Goal: Task Accomplishment & Management: Manage account settings

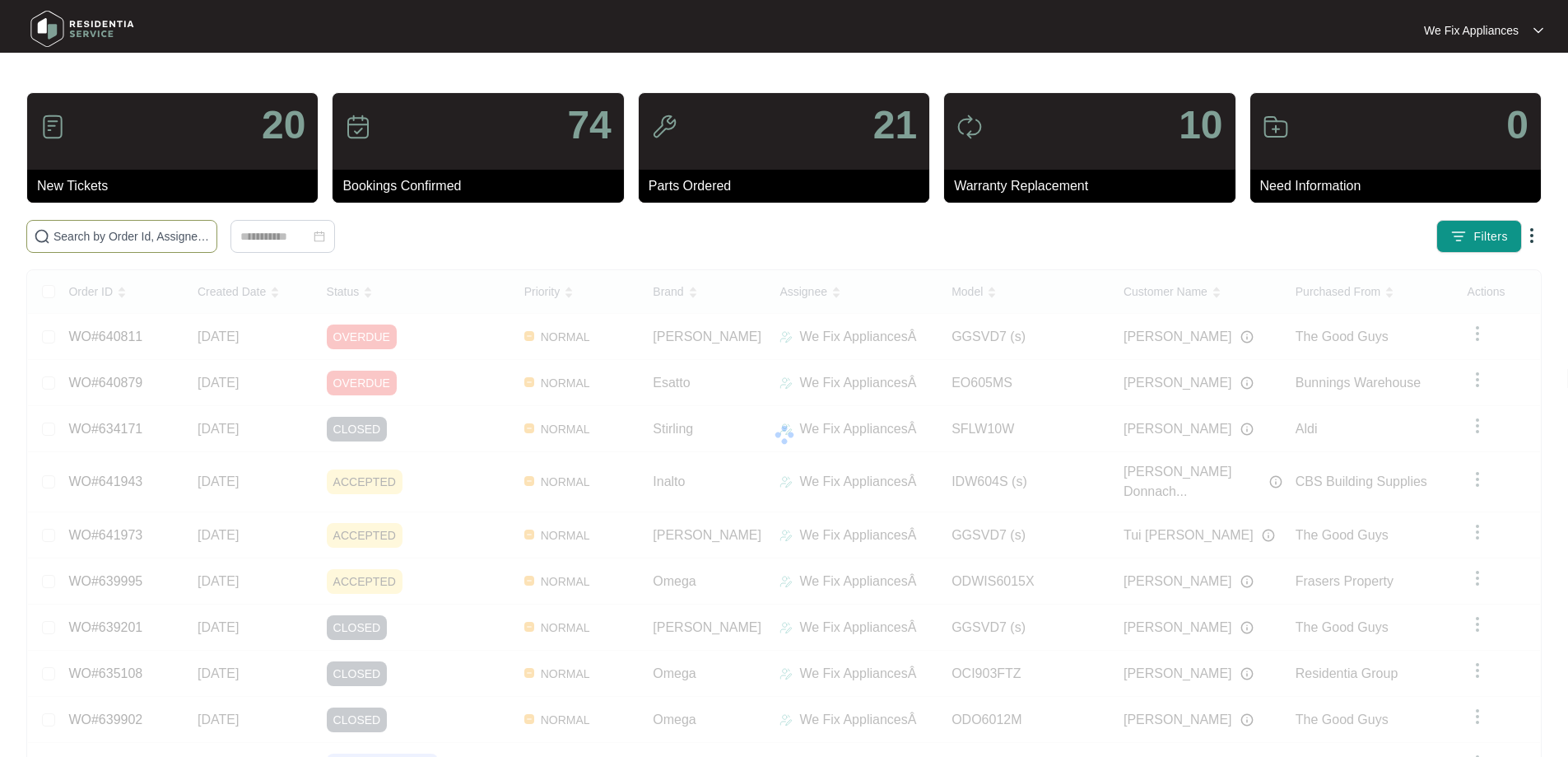
click at [210, 239] on input "text" at bounding box center [131, 236] width 157 height 18
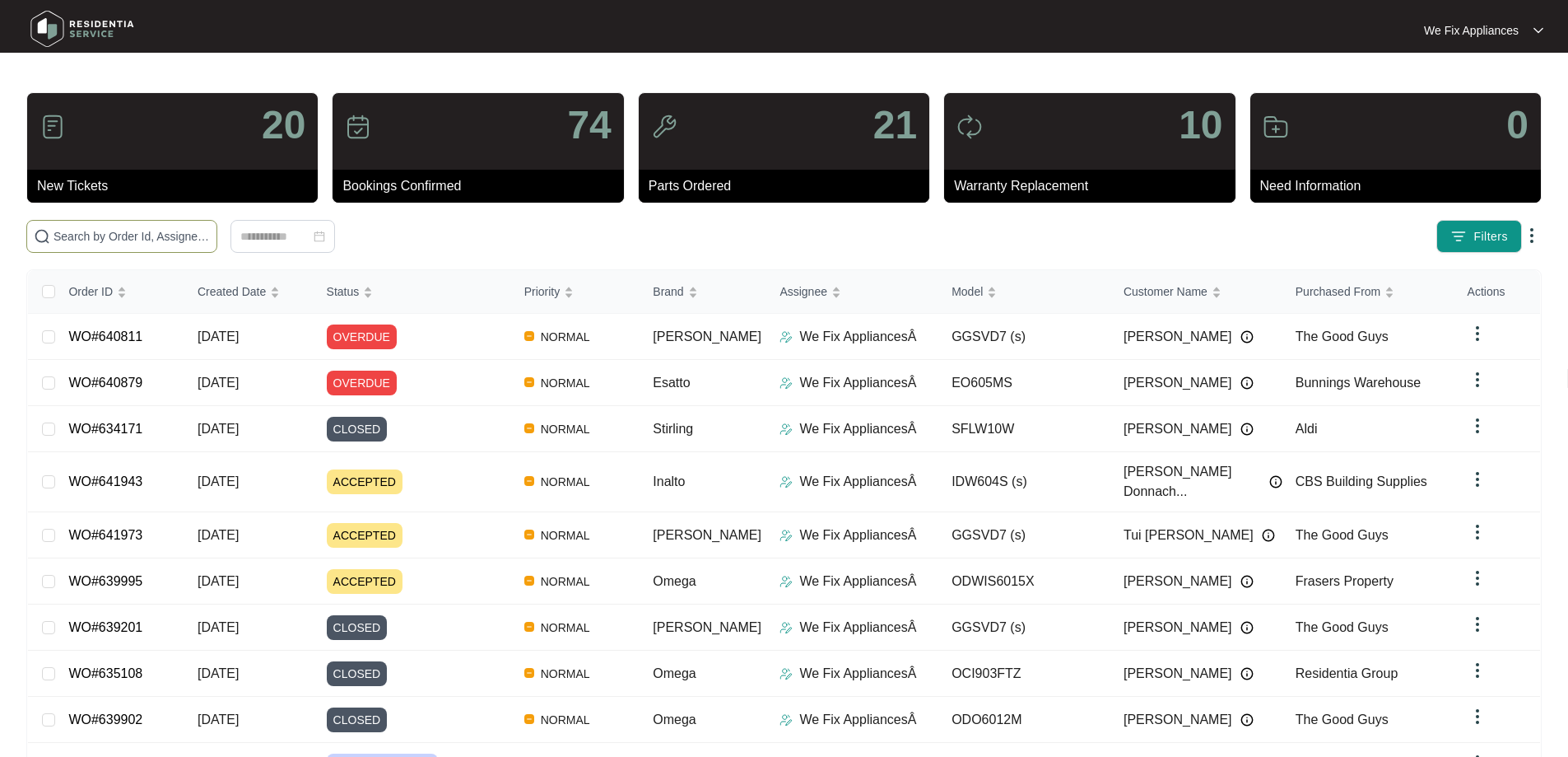
paste input "641943"
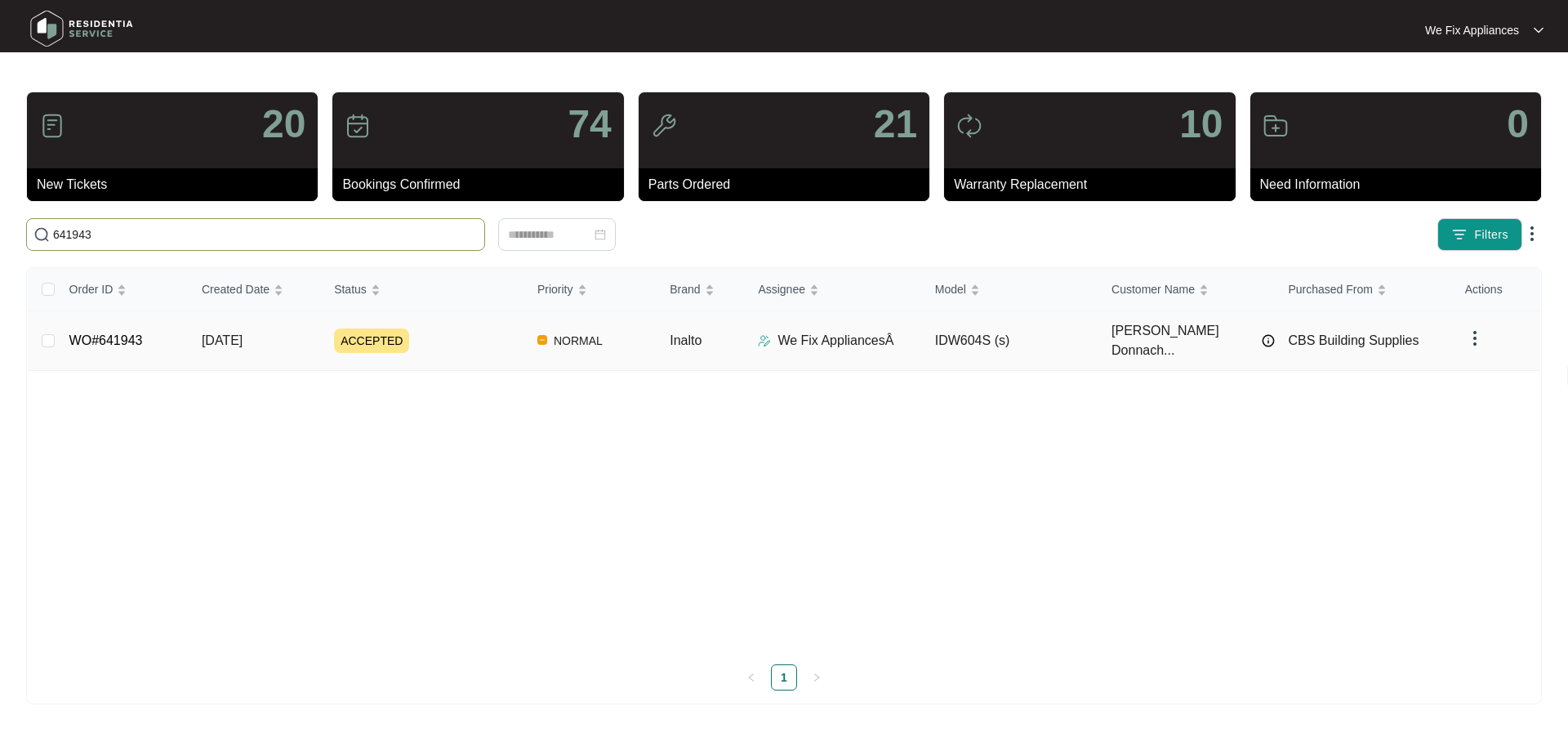
type input "641943"
click at [98, 334] on link "WO#641943" at bounding box center [105, 340] width 74 height 14
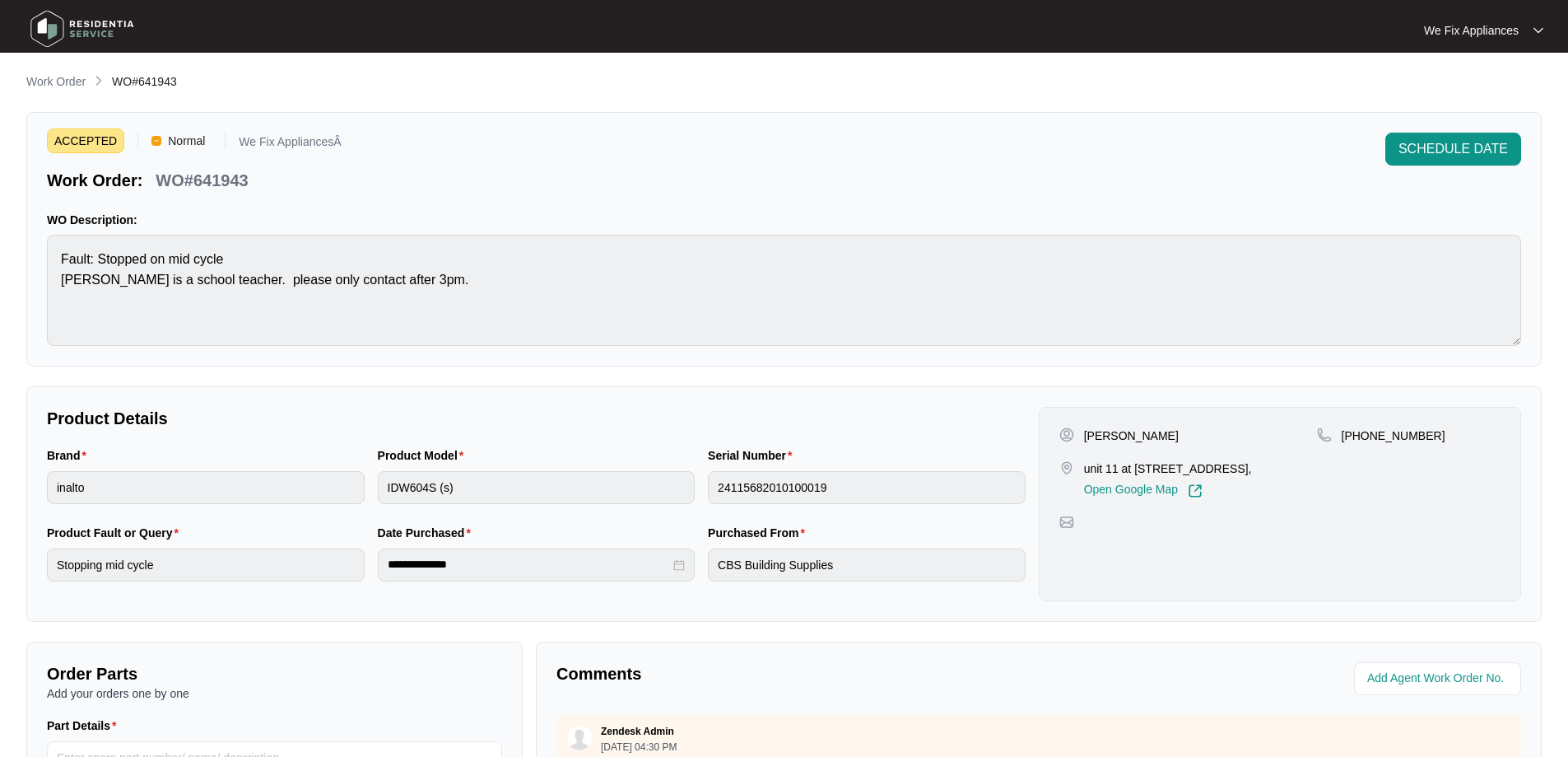
scroll to position [336, 0]
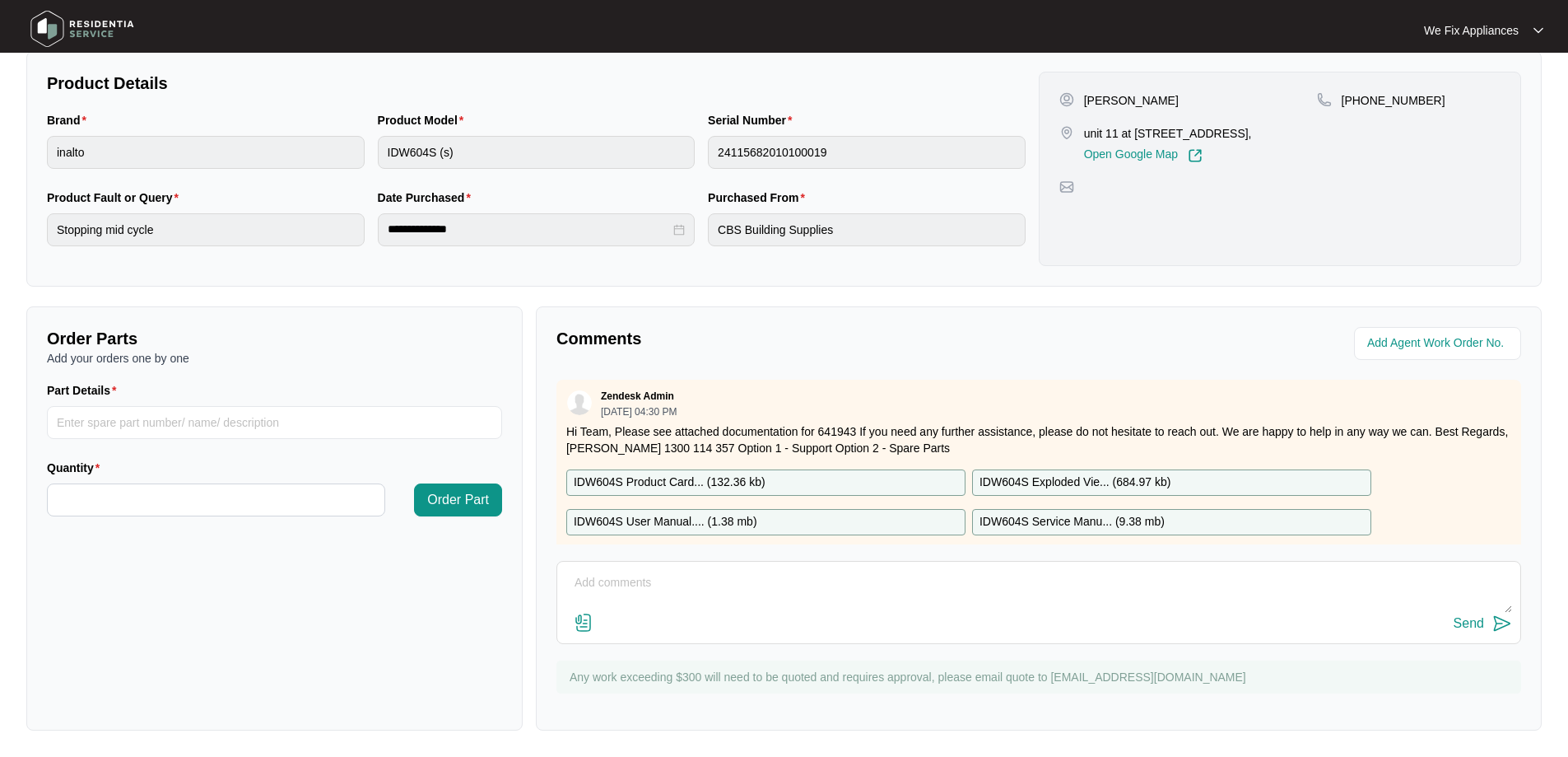
click at [675, 566] on div "Send" at bounding box center [1038, 602] width 965 height 83
click at [660, 576] on textarea at bounding box center [1038, 591] width 947 height 43
type textarea "Hi guys, left msg for customer to call back and book on thank you."
click at [1478, 620] on div "Send" at bounding box center [1468, 623] width 30 height 15
click at [101, 26] on img at bounding box center [82, 28] width 115 height 49
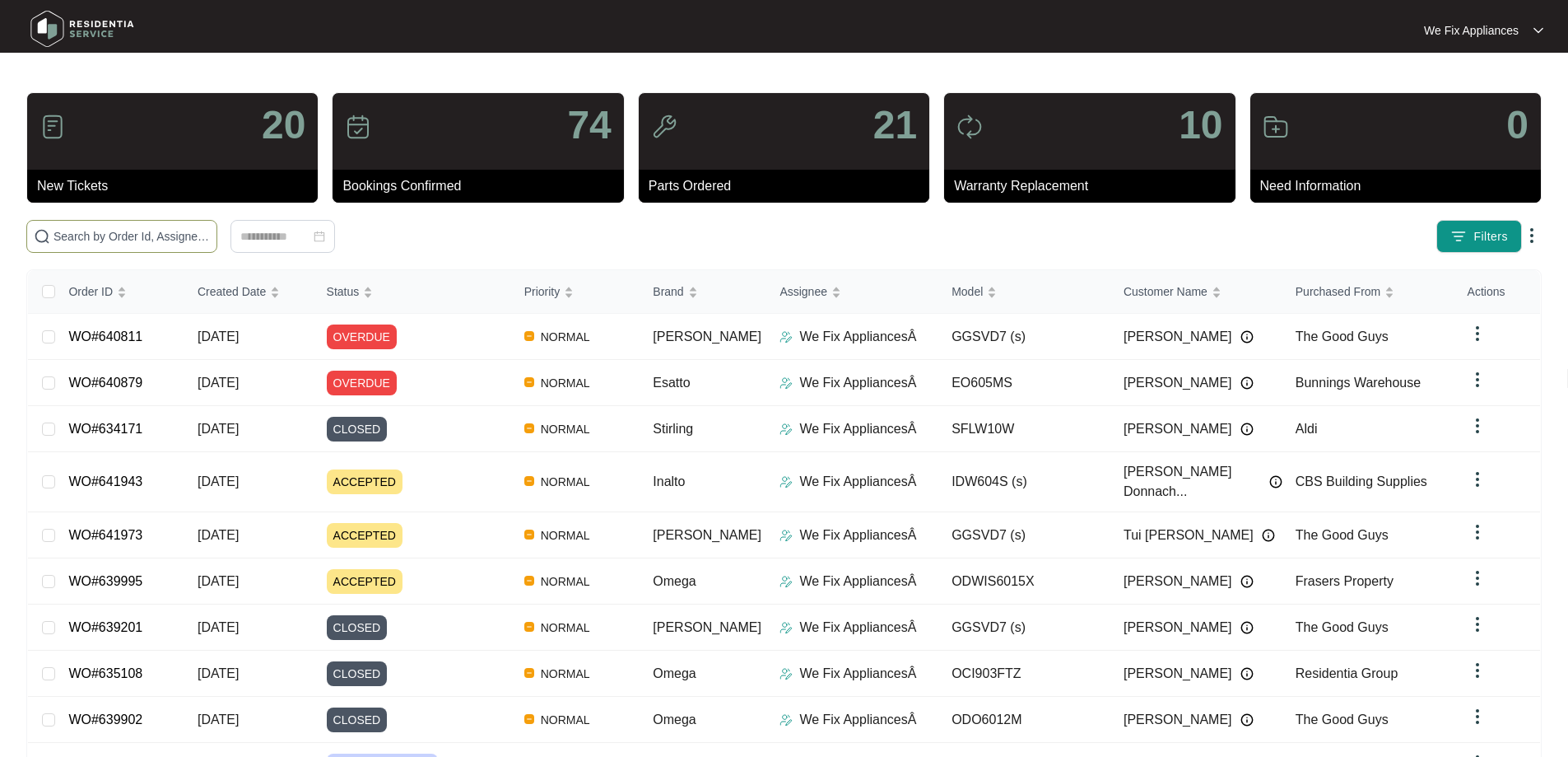
paste input "641886"
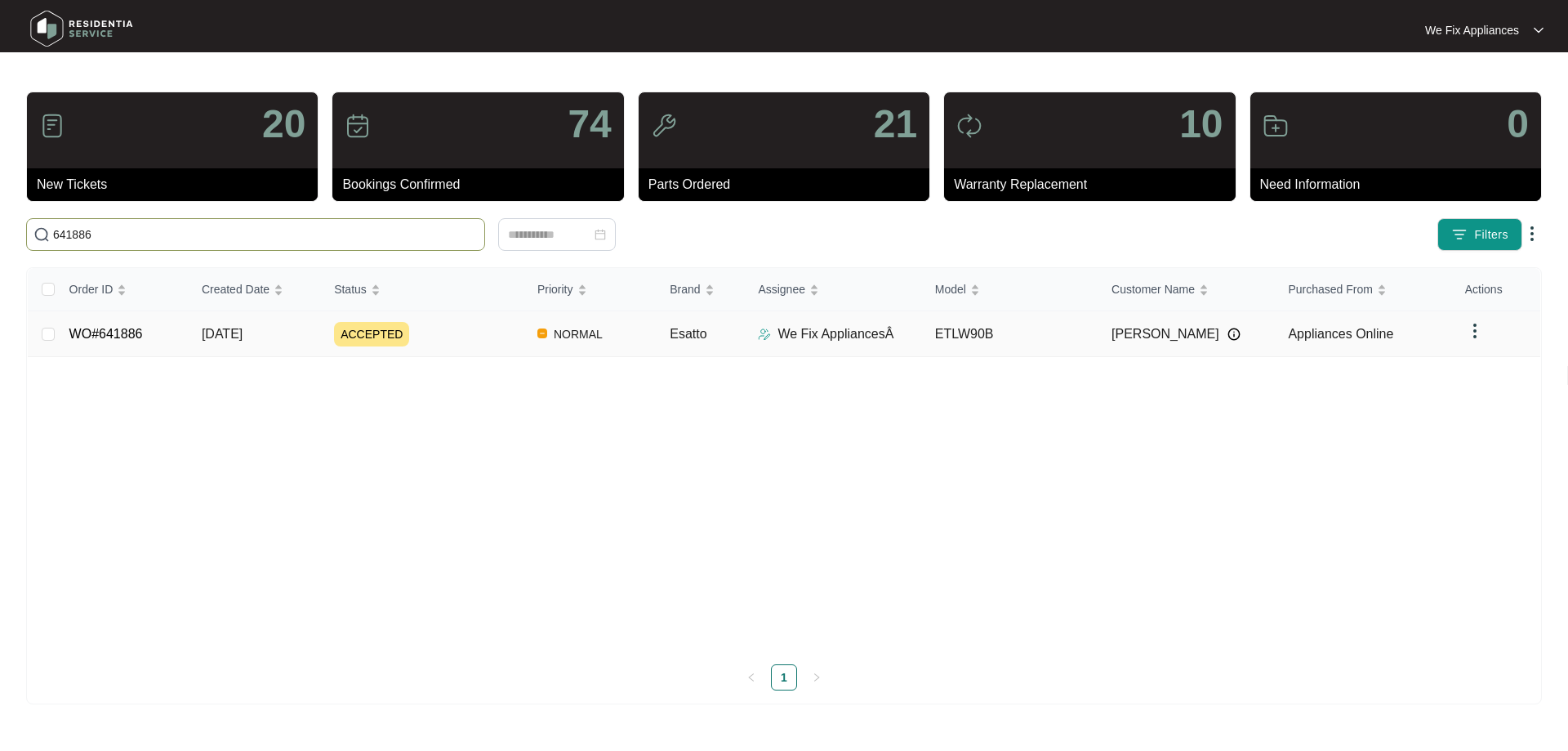
type input "641886"
click at [132, 332] on link "WO#641886" at bounding box center [105, 333] width 74 height 14
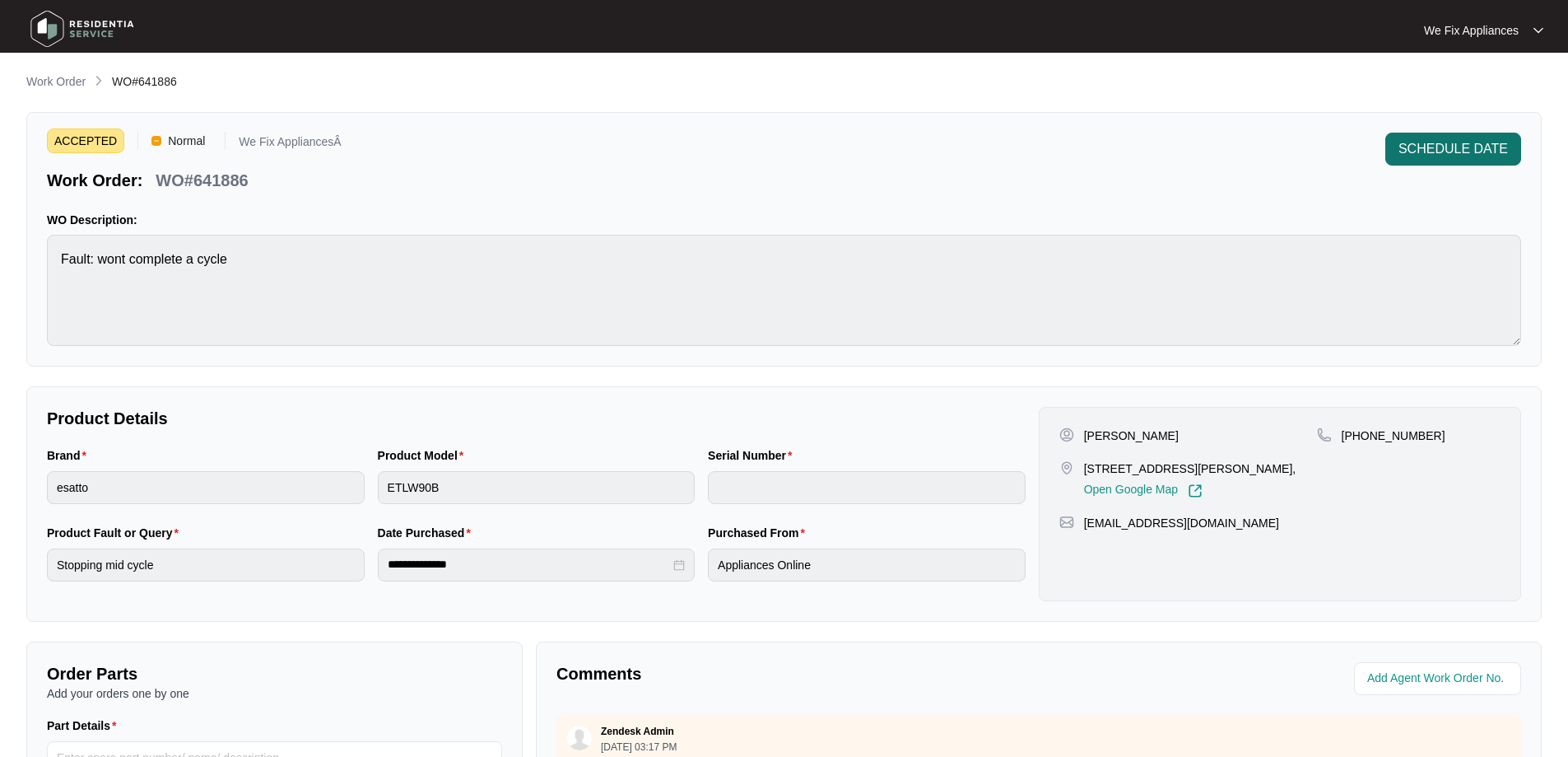
click at [1453, 142] on span "SCHEDULE DATE" at bounding box center [1453, 149] width 109 height 20
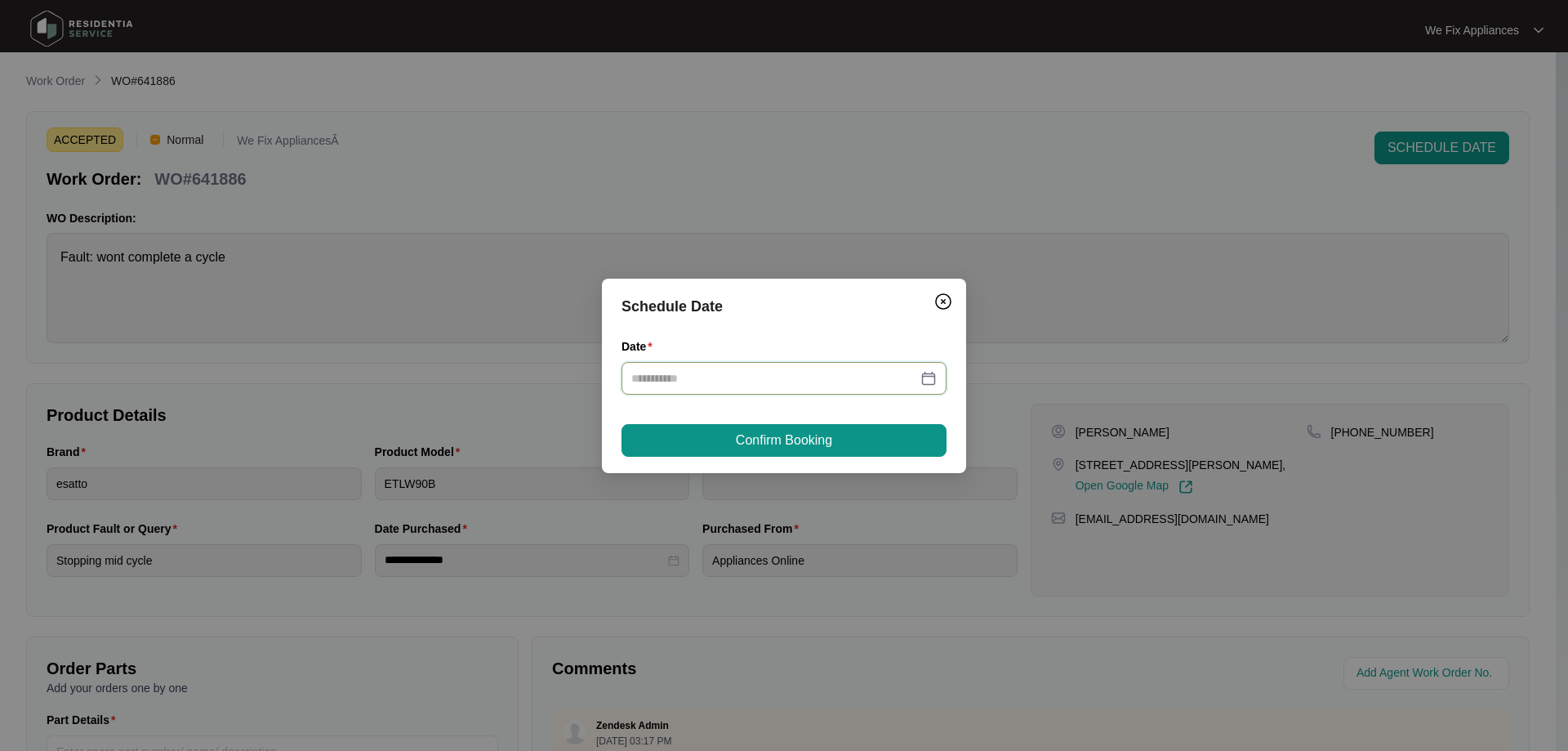
click at [880, 371] on input "Date" at bounding box center [774, 378] width 285 height 18
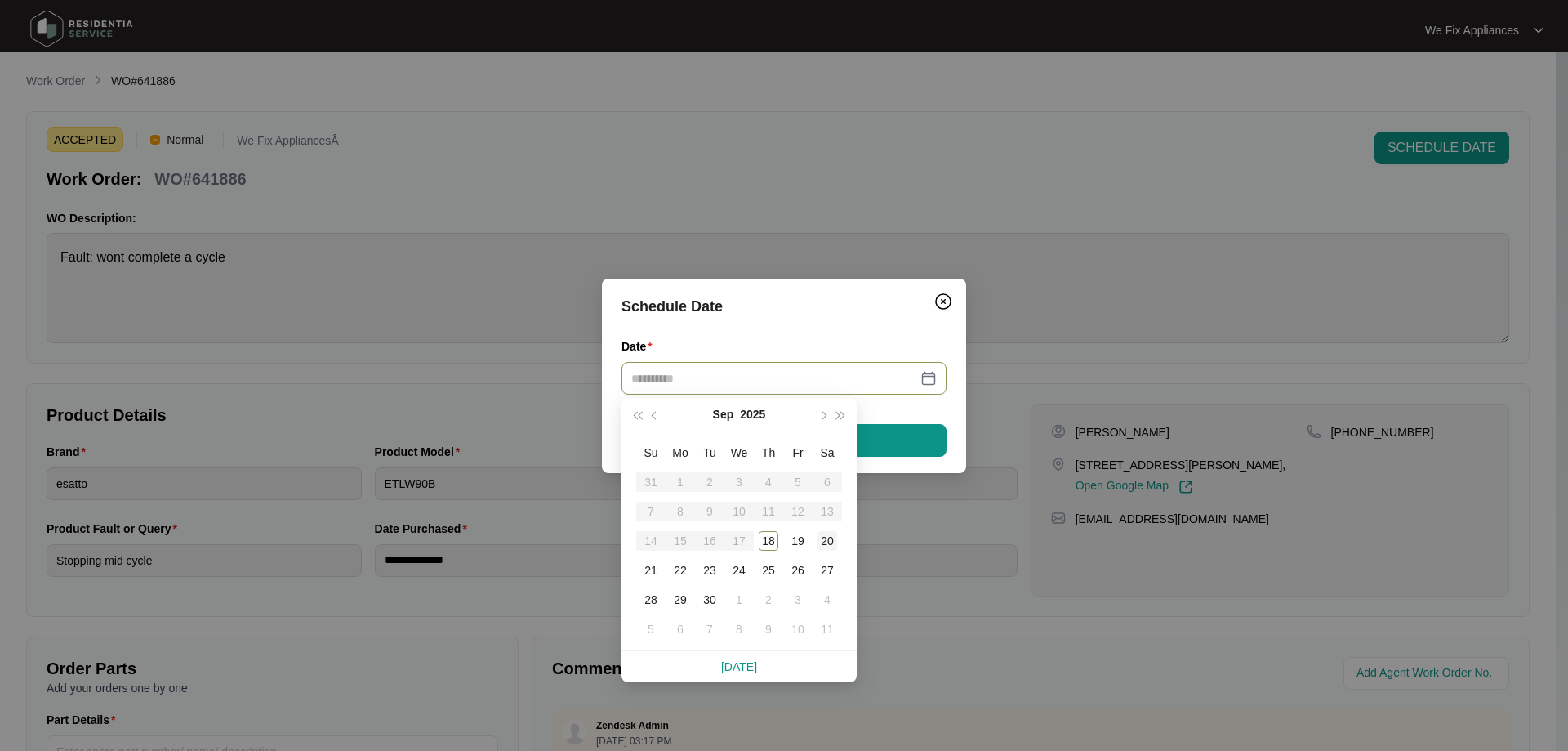
type input "**********"
click at [828, 536] on div "20" at bounding box center [827, 541] width 20 height 20
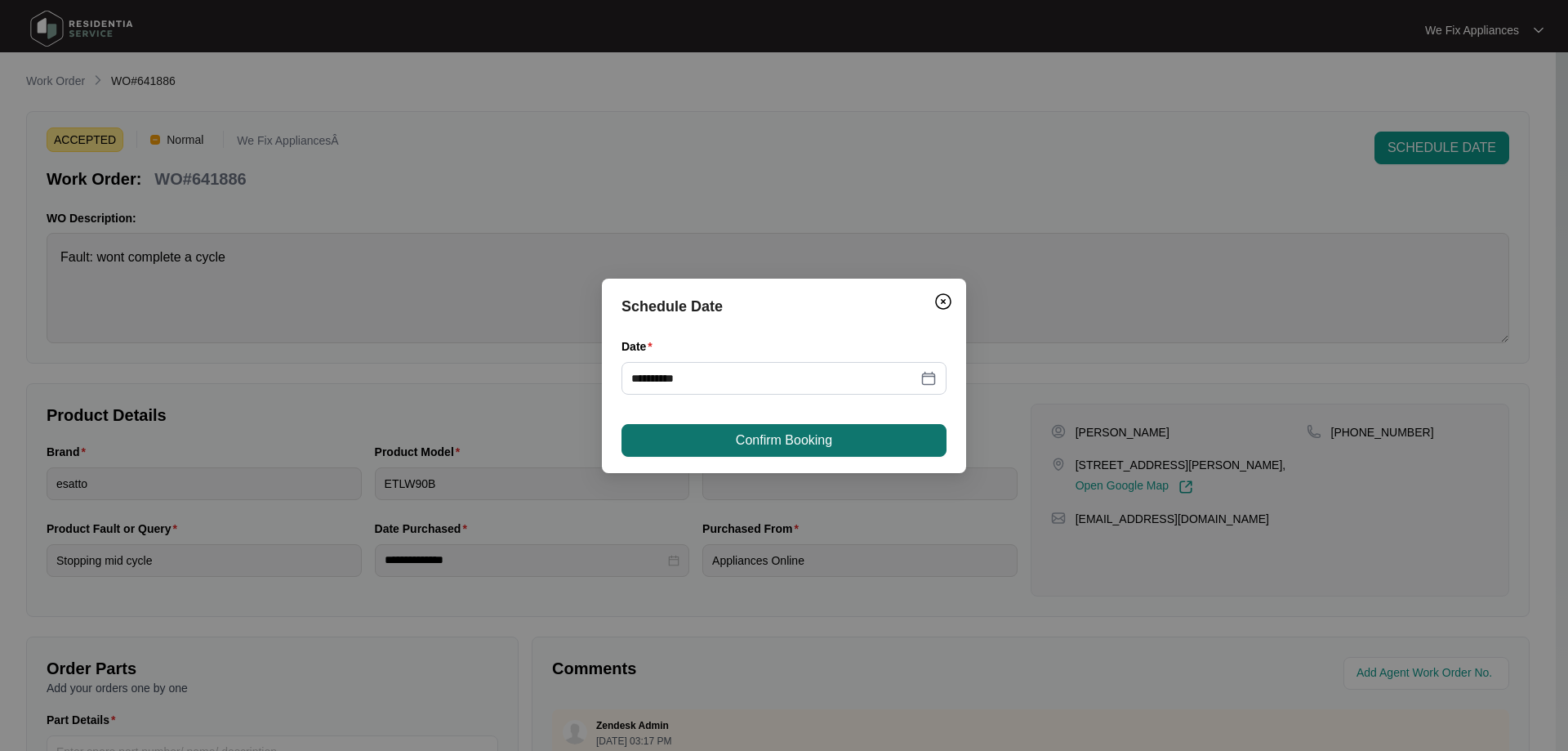
click at [844, 445] on button "Confirm Booking" at bounding box center [784, 440] width 325 height 33
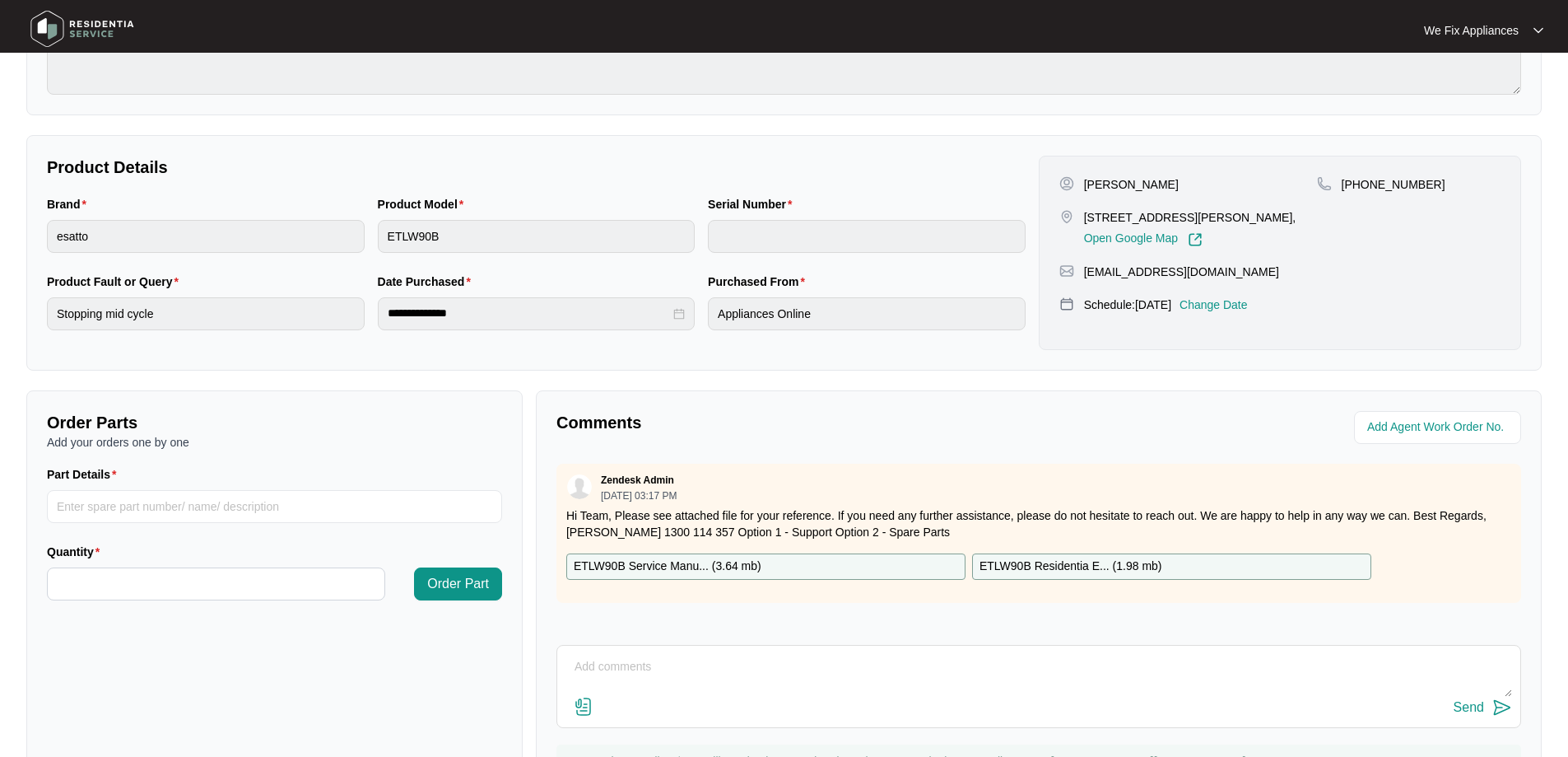
scroll to position [336, 0]
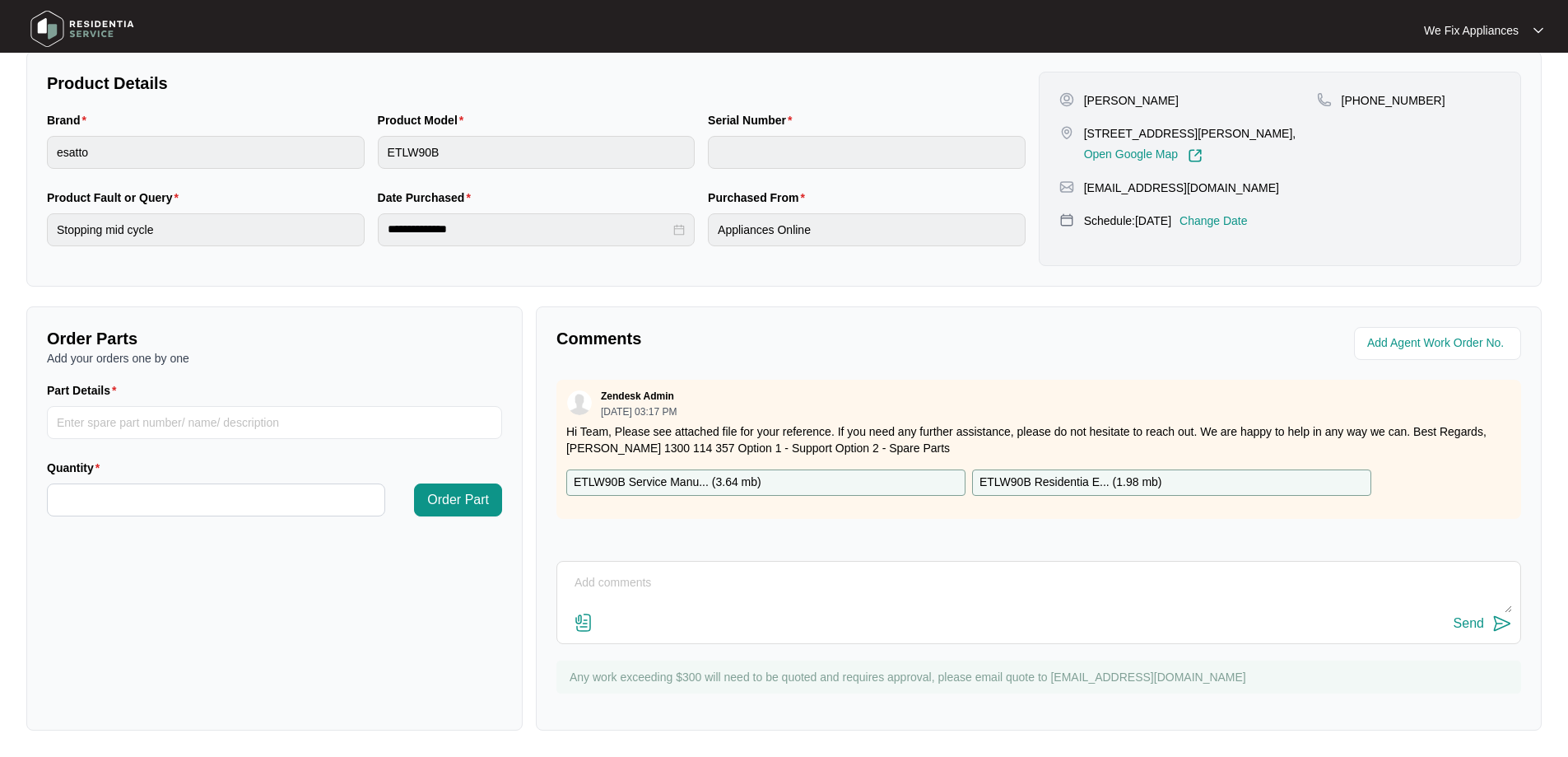
click at [1232, 219] on p "Change Date" at bounding box center [1213, 221] width 69 height 16
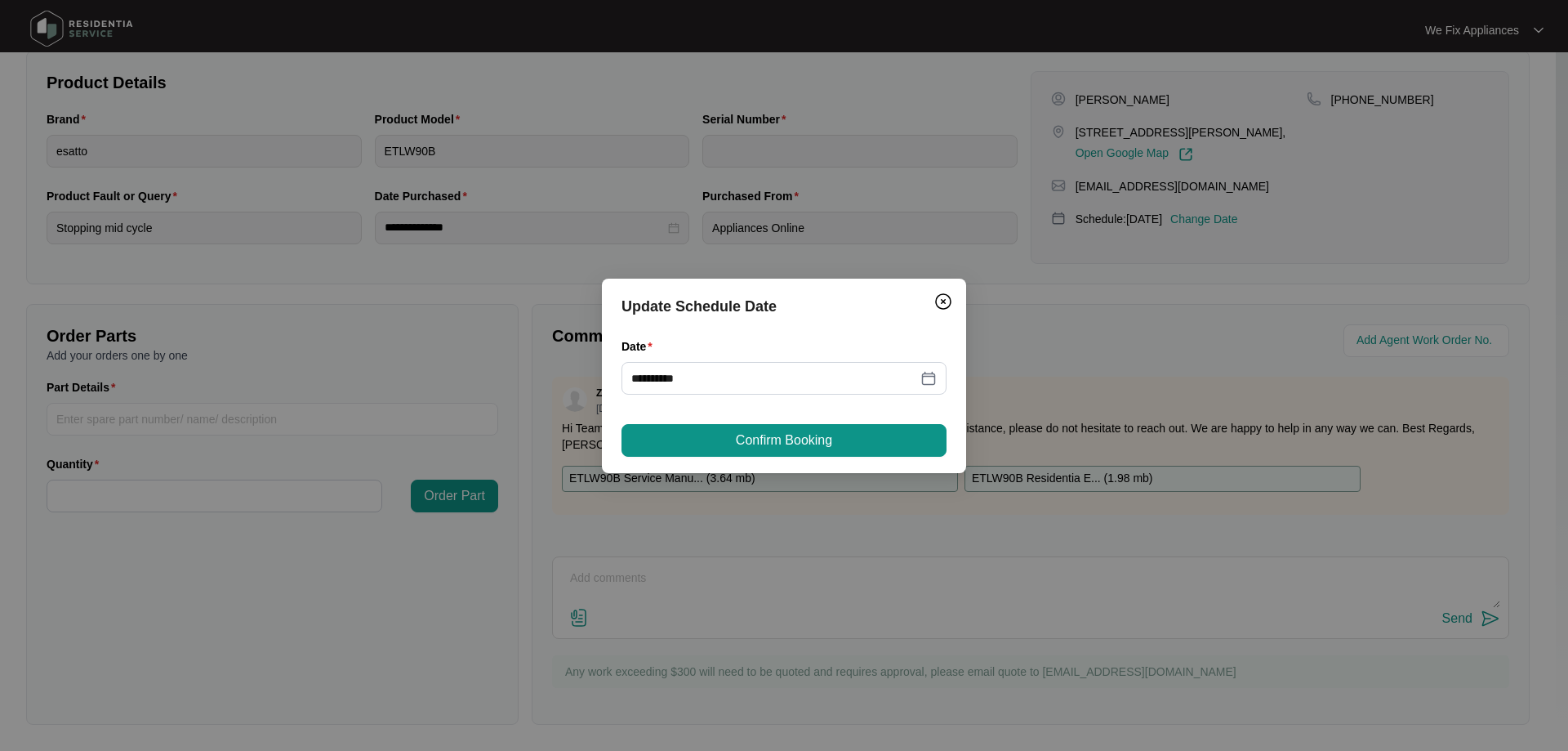
click at [1129, 342] on div "**********" at bounding box center [784, 376] width 1568 height 751
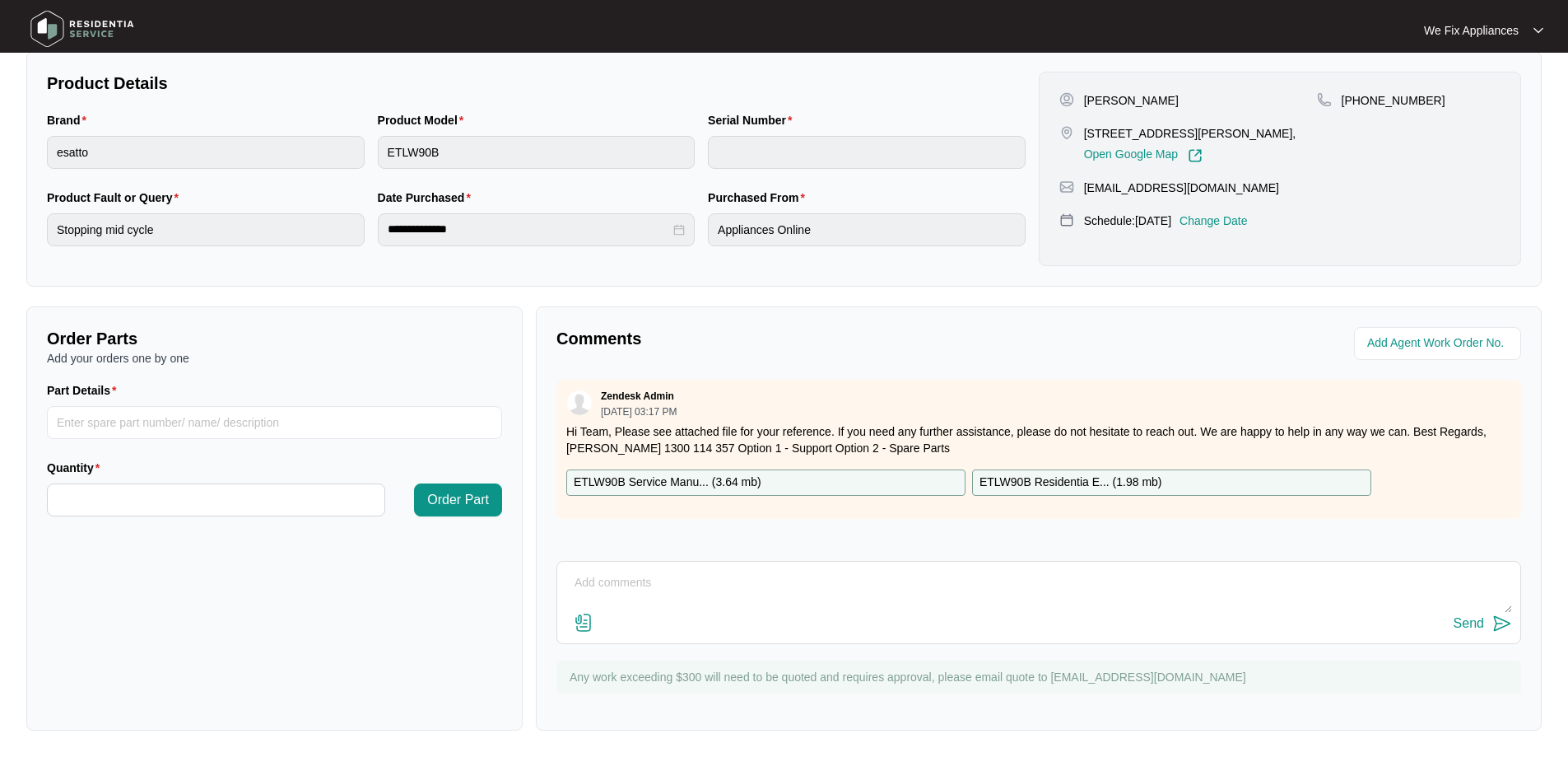
click at [105, 37] on img at bounding box center [82, 28] width 115 height 49
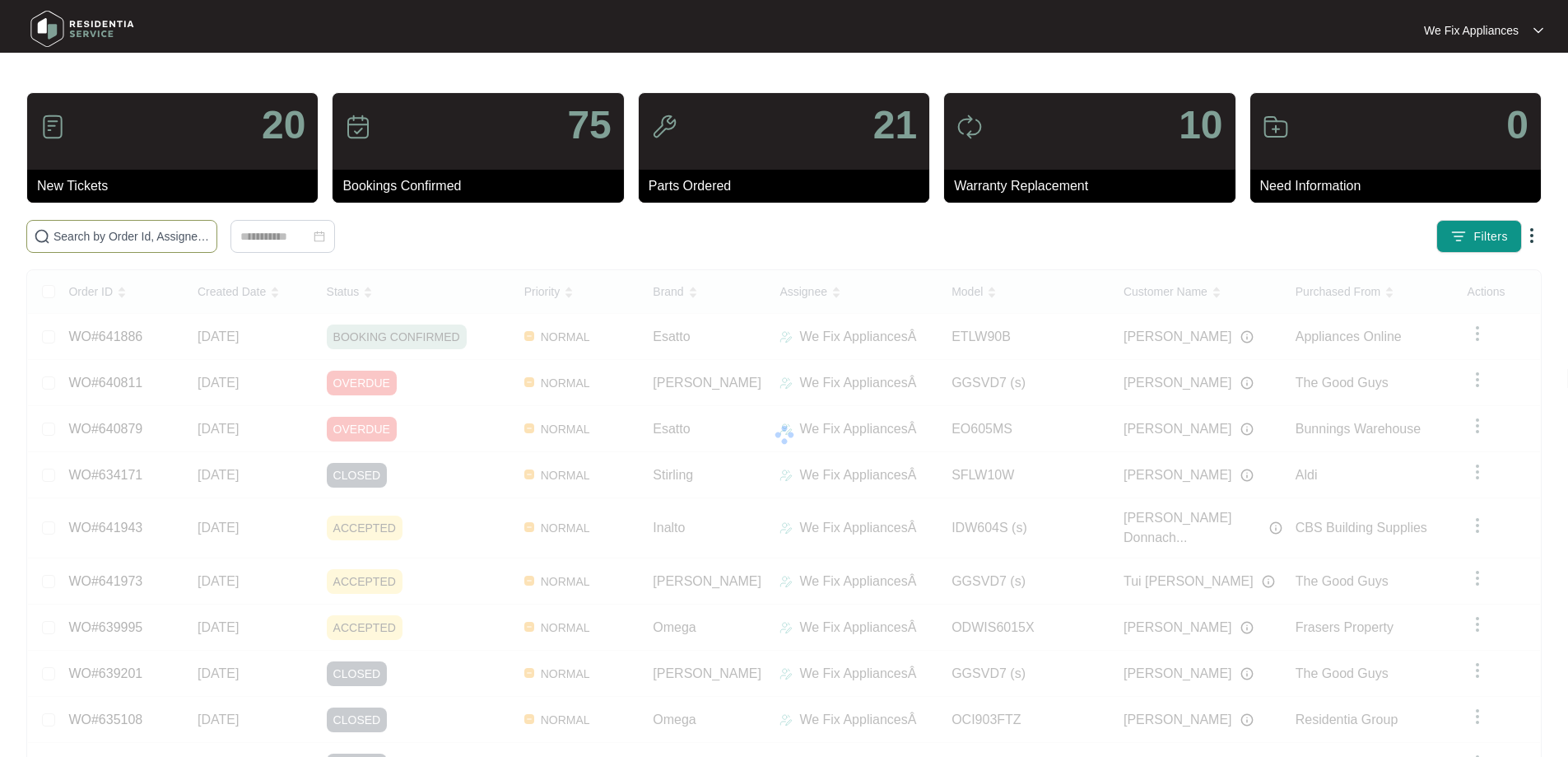
paste input "635180"
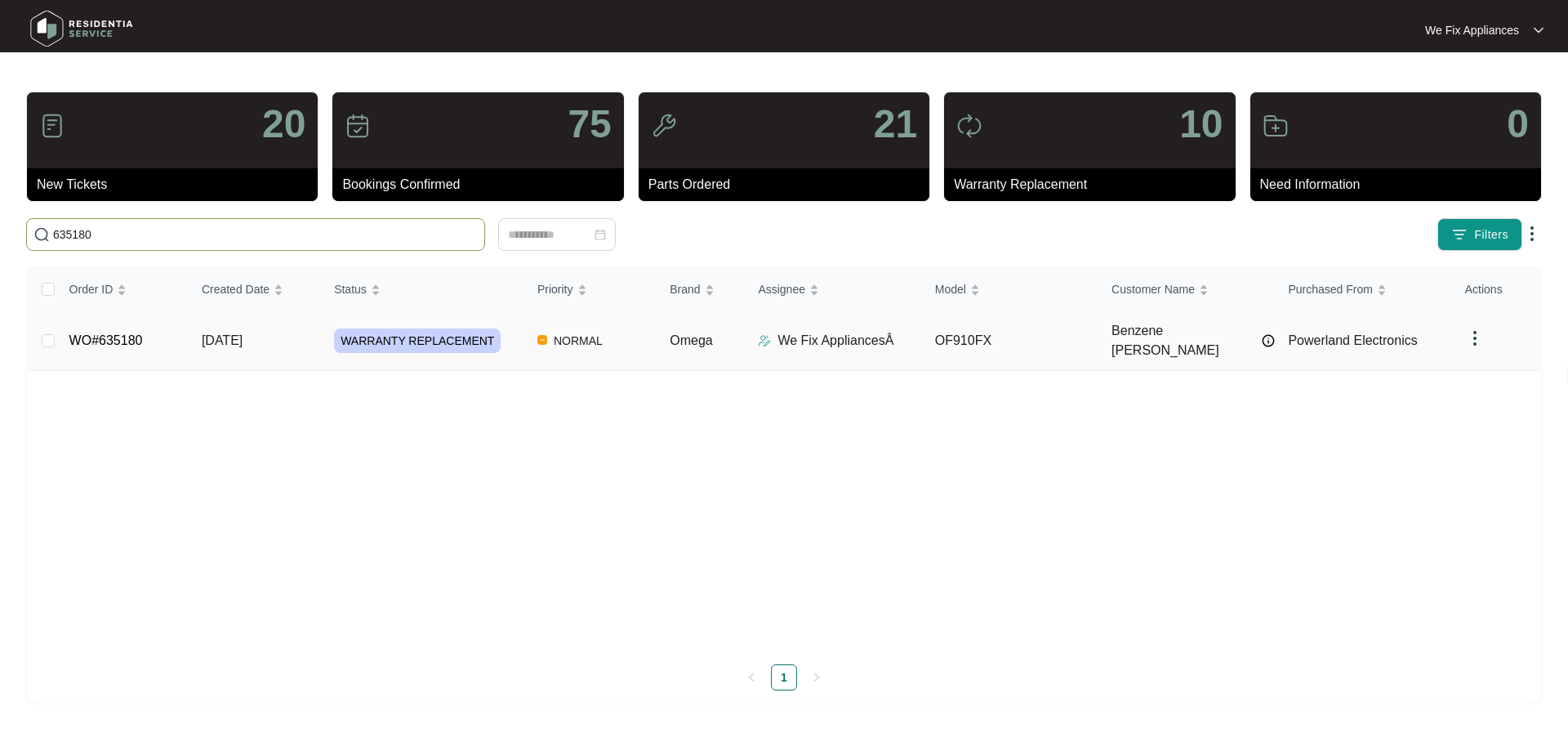
type input "635180"
click at [107, 334] on link "WO#635180" at bounding box center [105, 340] width 74 height 14
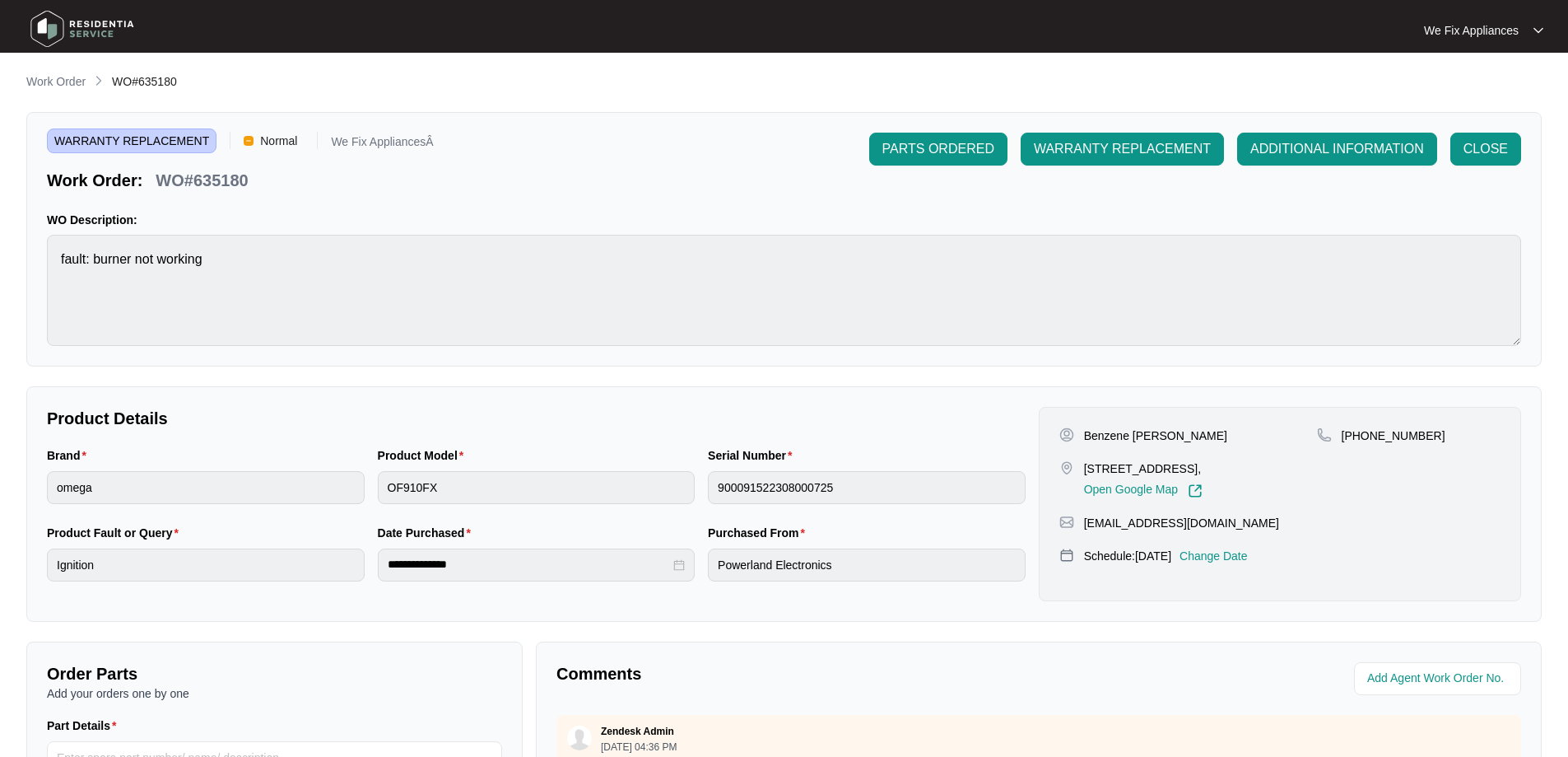
scroll to position [329, 0]
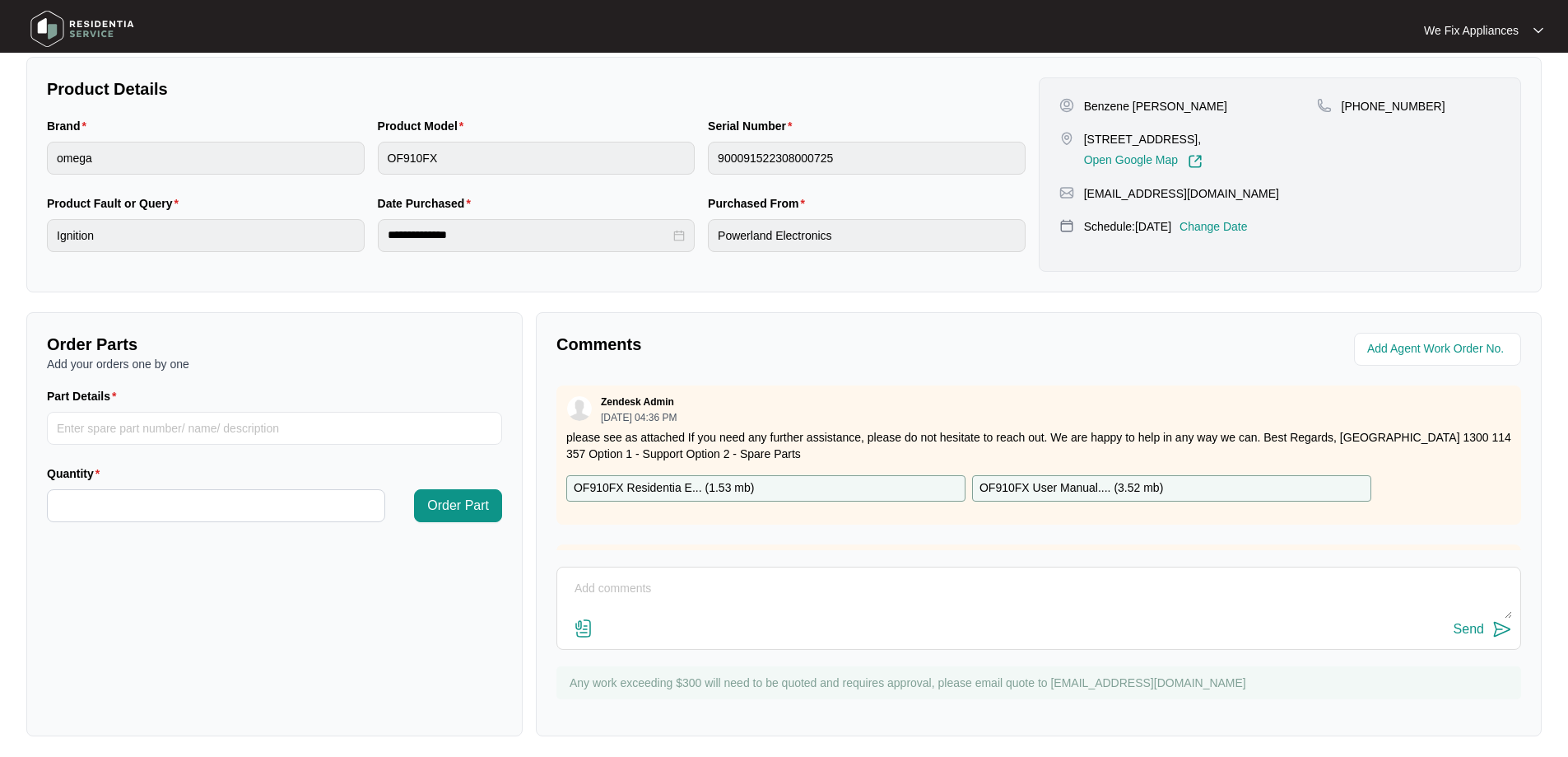
click at [731, 611] on textarea at bounding box center [1038, 597] width 947 height 43
type textarea "r"
type textarea "H"
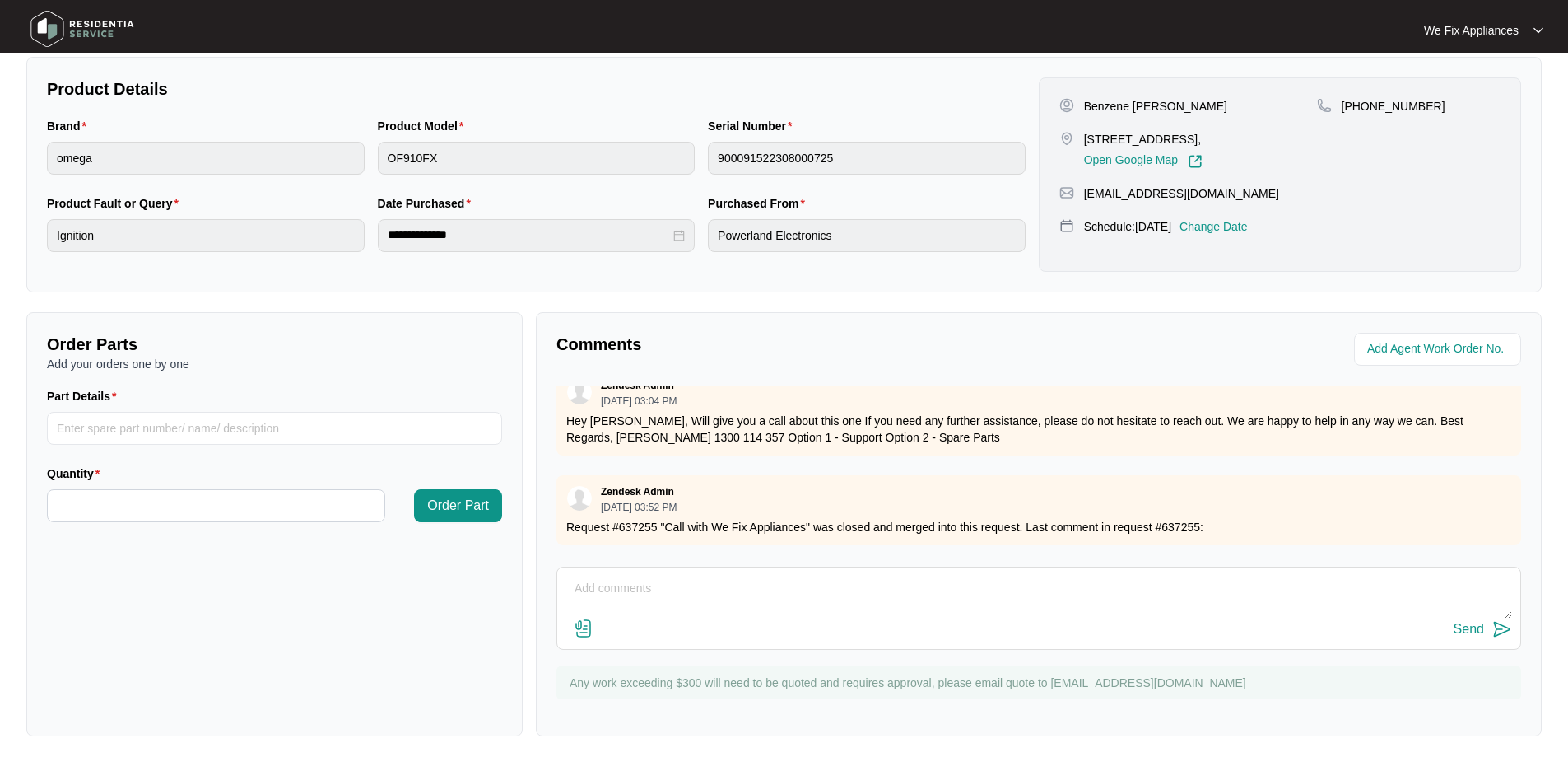
scroll to position [1121, 0]
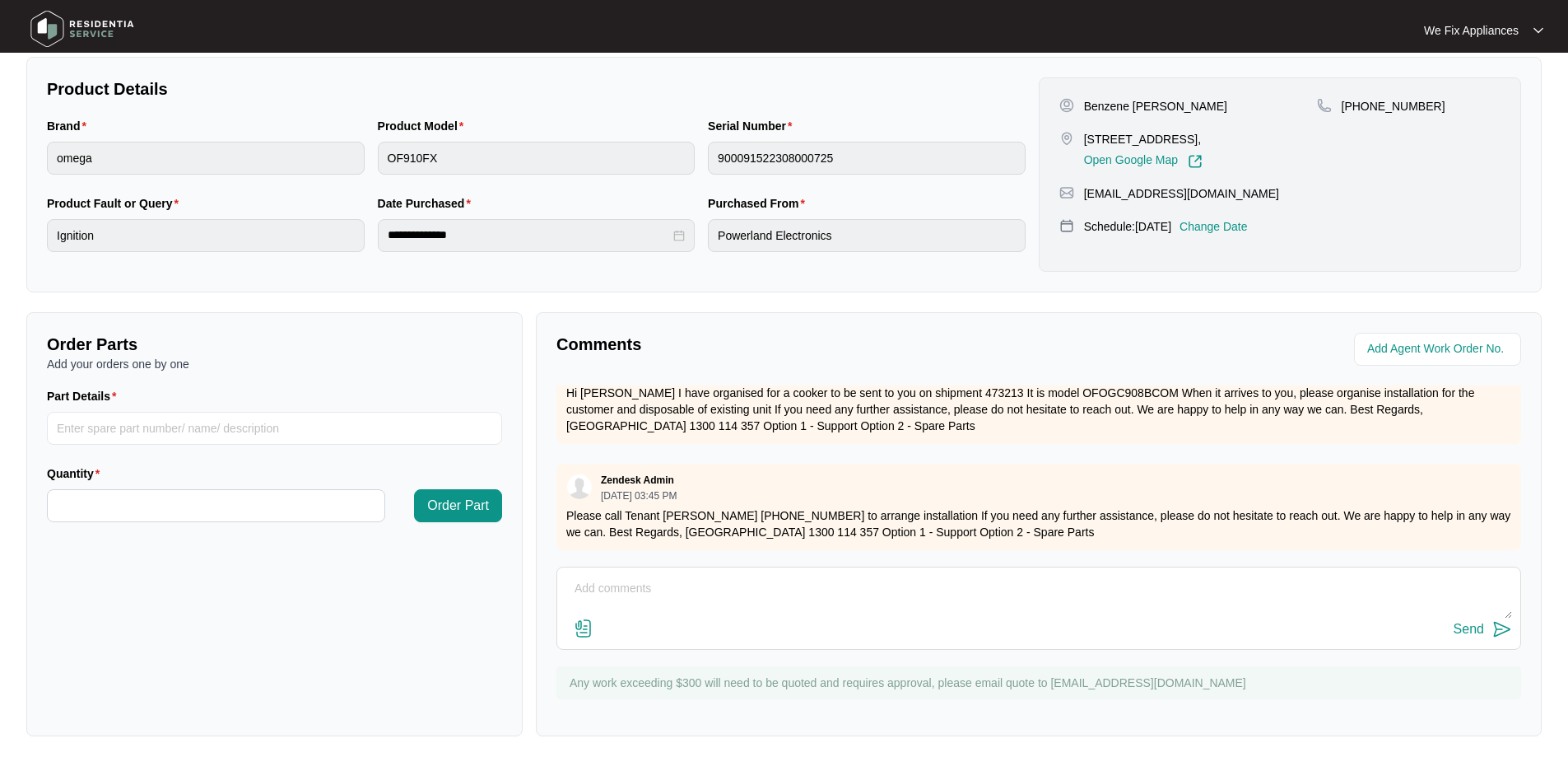
click at [1234, 213] on div "Benzene [PERSON_NAME] [STREET_ADDRESS], Open Google Map [PHONE_NUMBER] [EMAIL_A…" at bounding box center [1280, 174] width 482 height 194
click at [1224, 225] on p "Change Date" at bounding box center [1213, 226] width 69 height 16
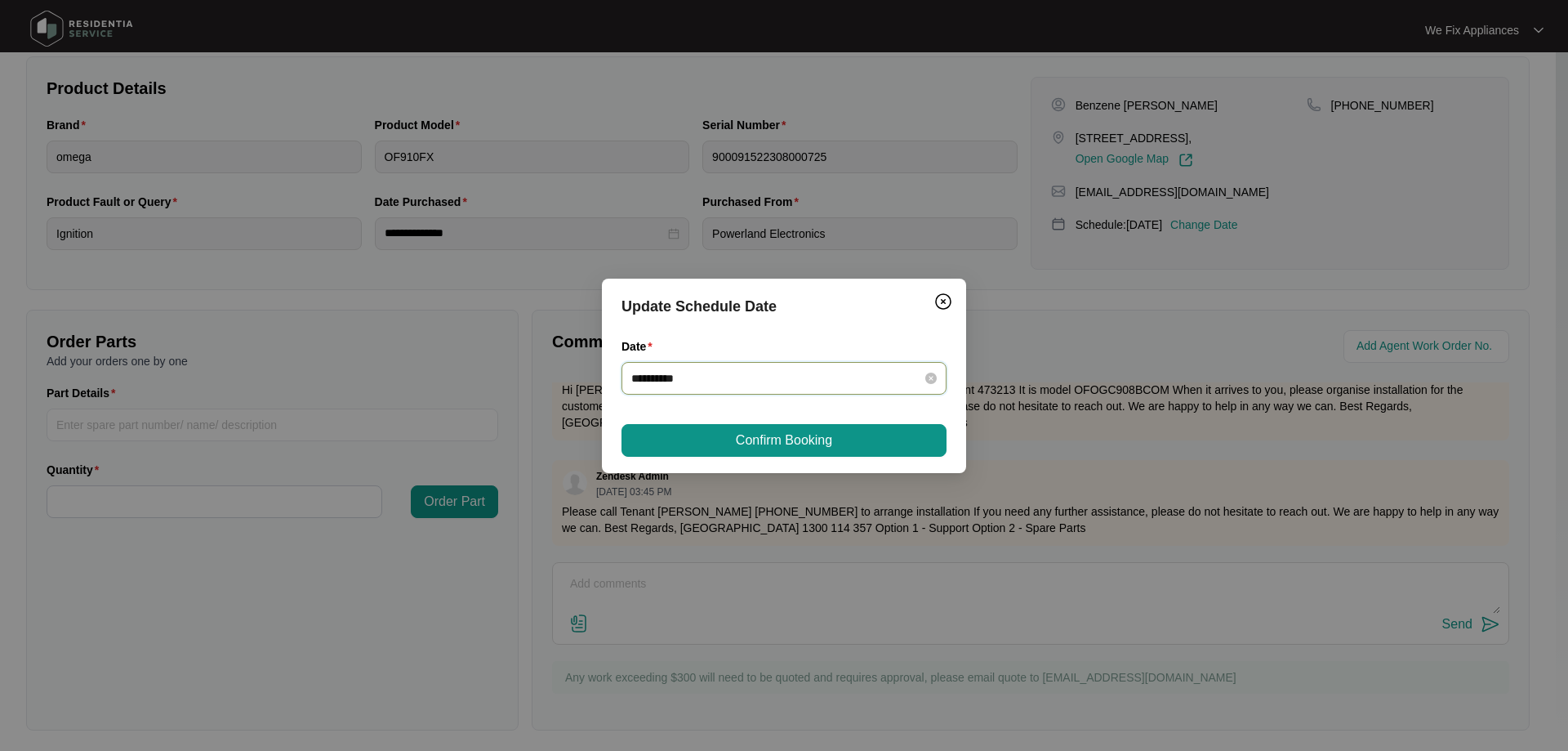
click at [740, 381] on input "**********" at bounding box center [774, 378] width 285 height 18
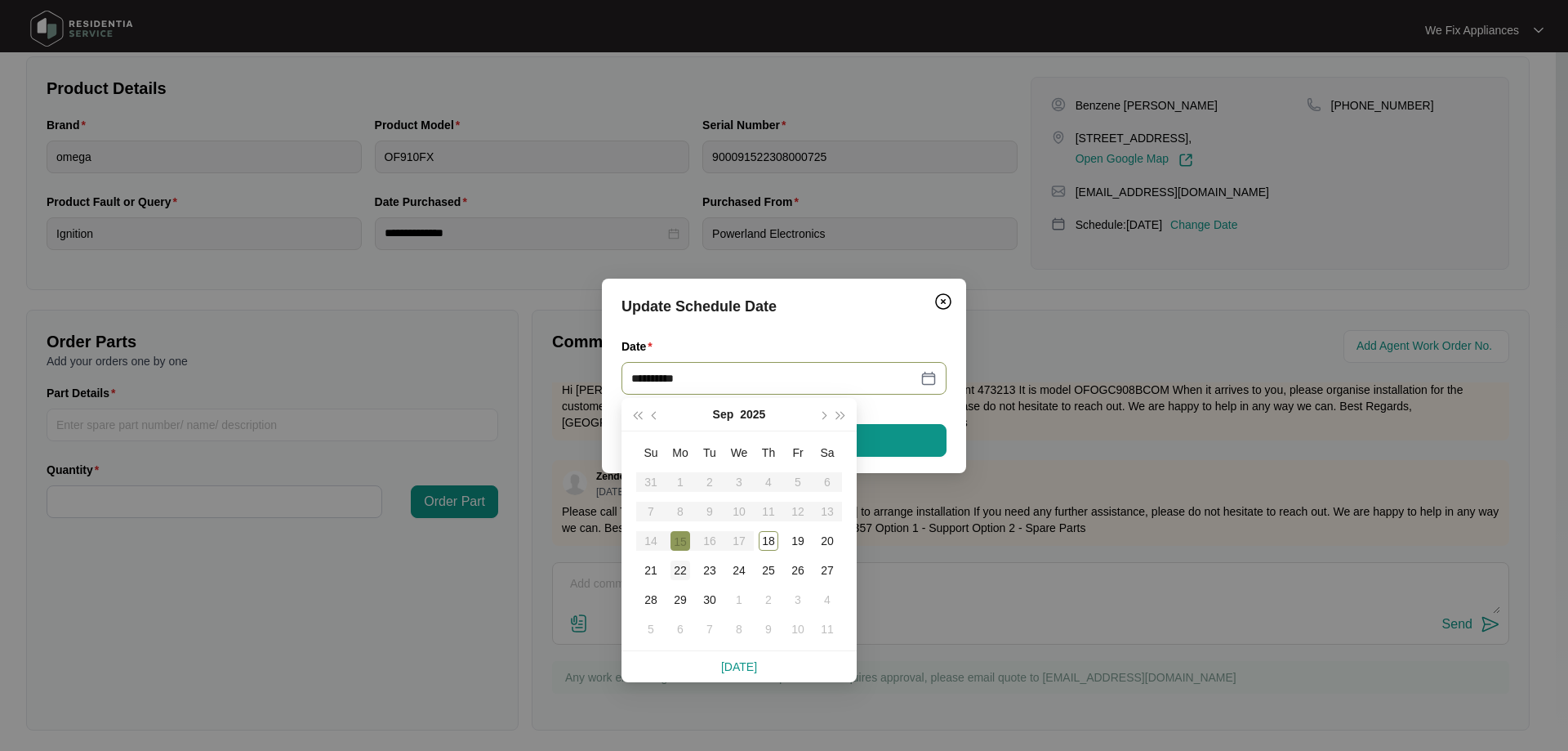
type input "**********"
click at [680, 573] on div "22" at bounding box center [681, 570] width 20 height 20
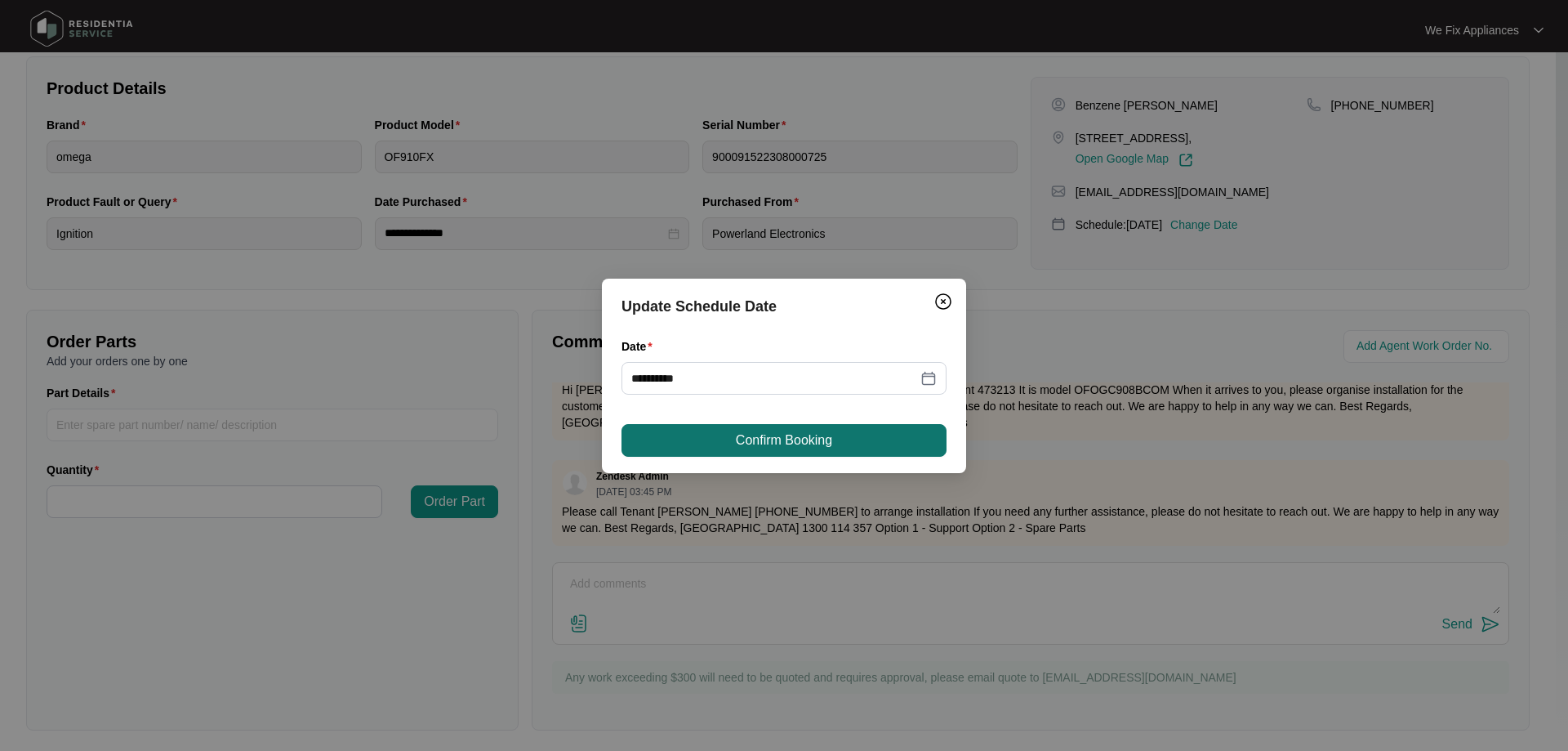
click at [770, 446] on span "Confirm Booking" at bounding box center [784, 440] width 96 height 20
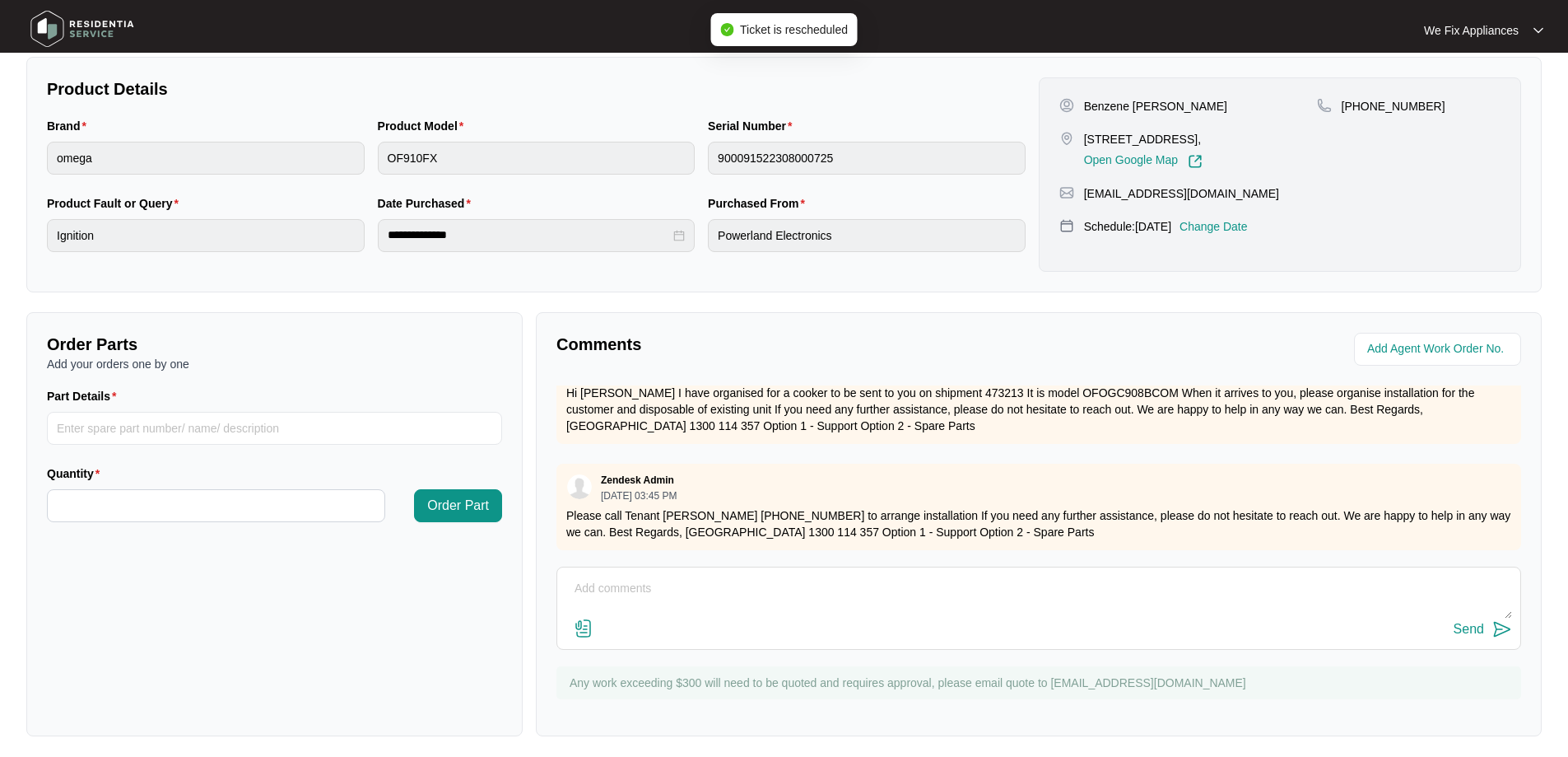
click at [110, 31] on img at bounding box center [82, 28] width 115 height 49
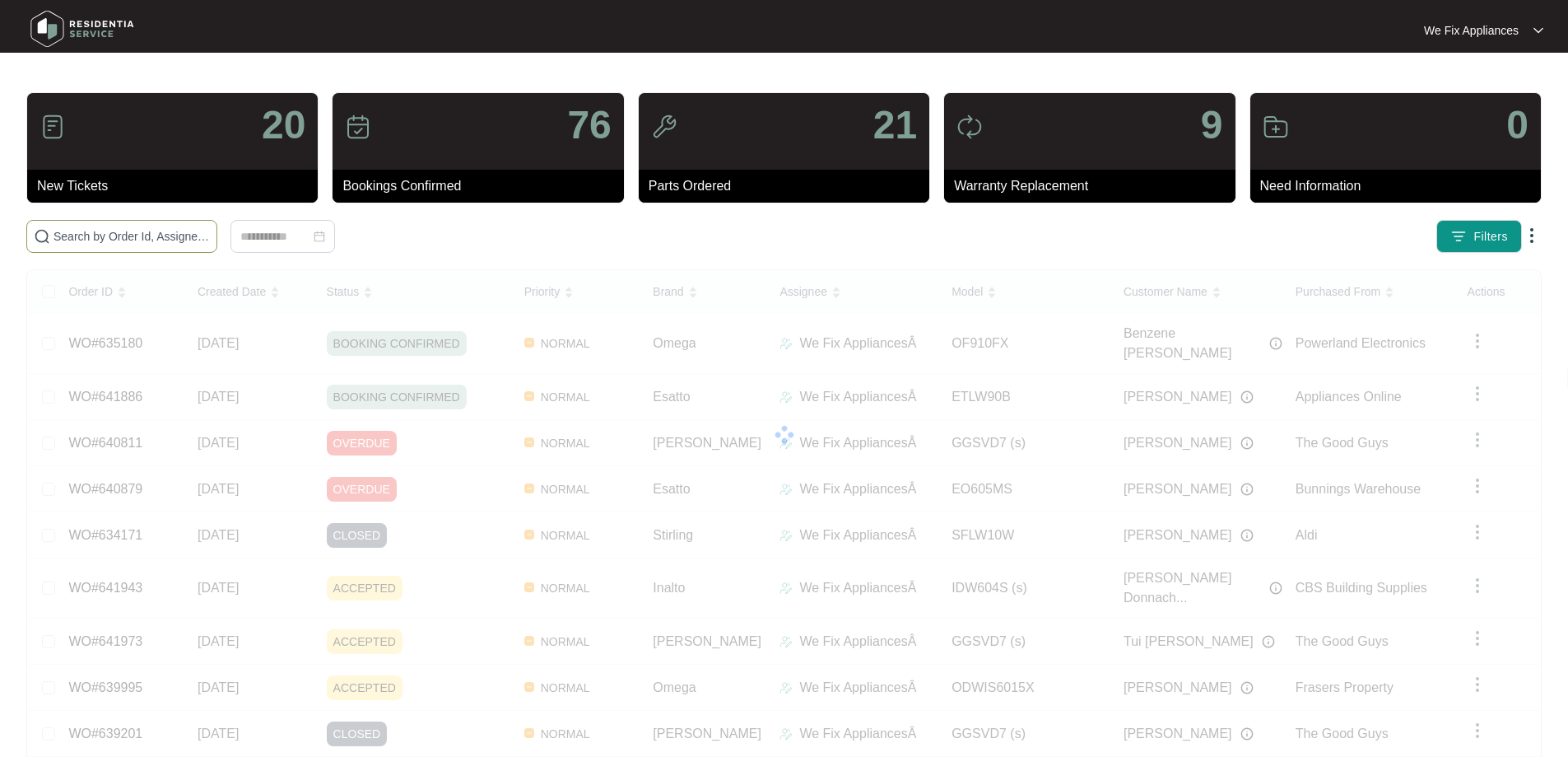
paste input "641943"
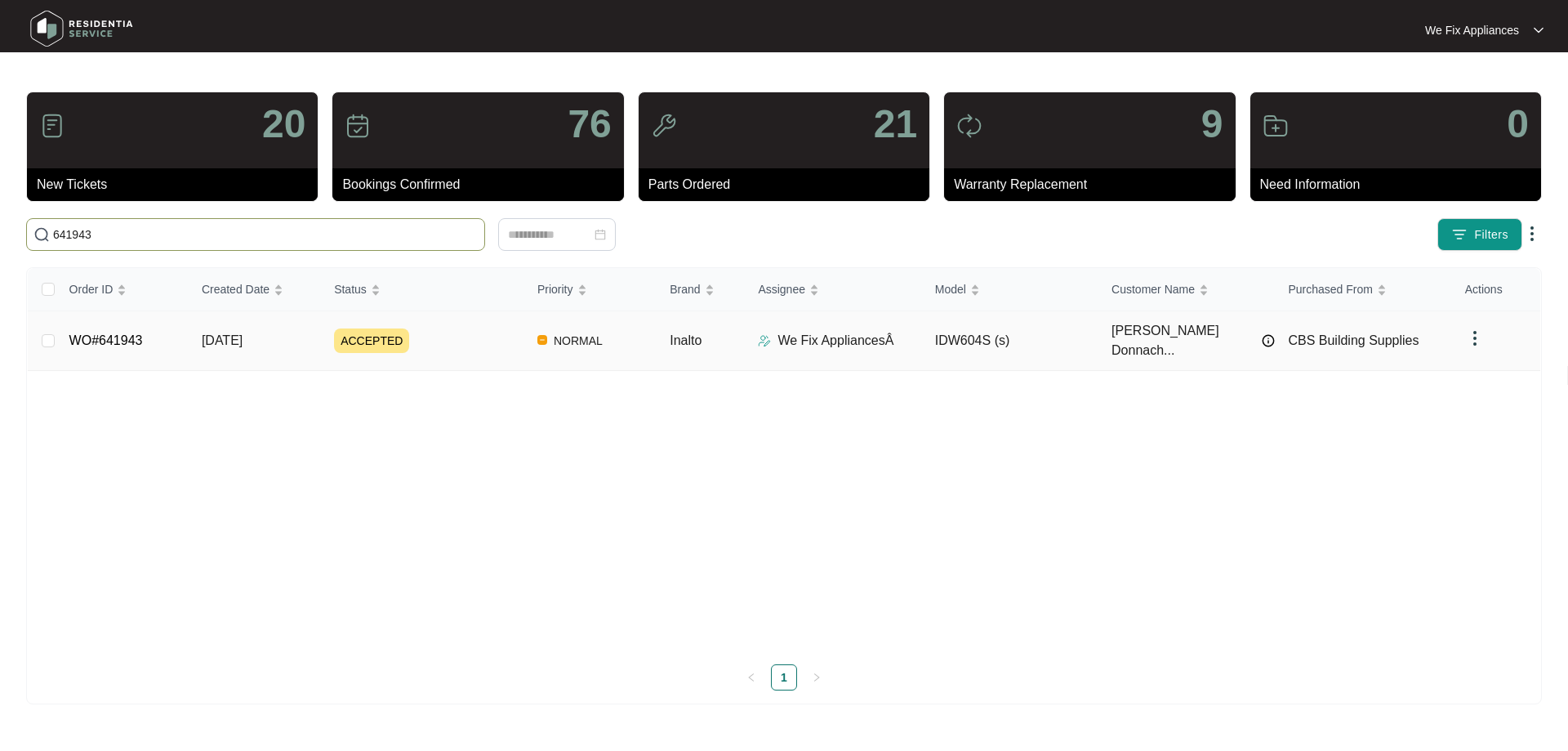
type input "641943"
click at [73, 324] on td "WO#641943" at bounding box center [123, 341] width 133 height 60
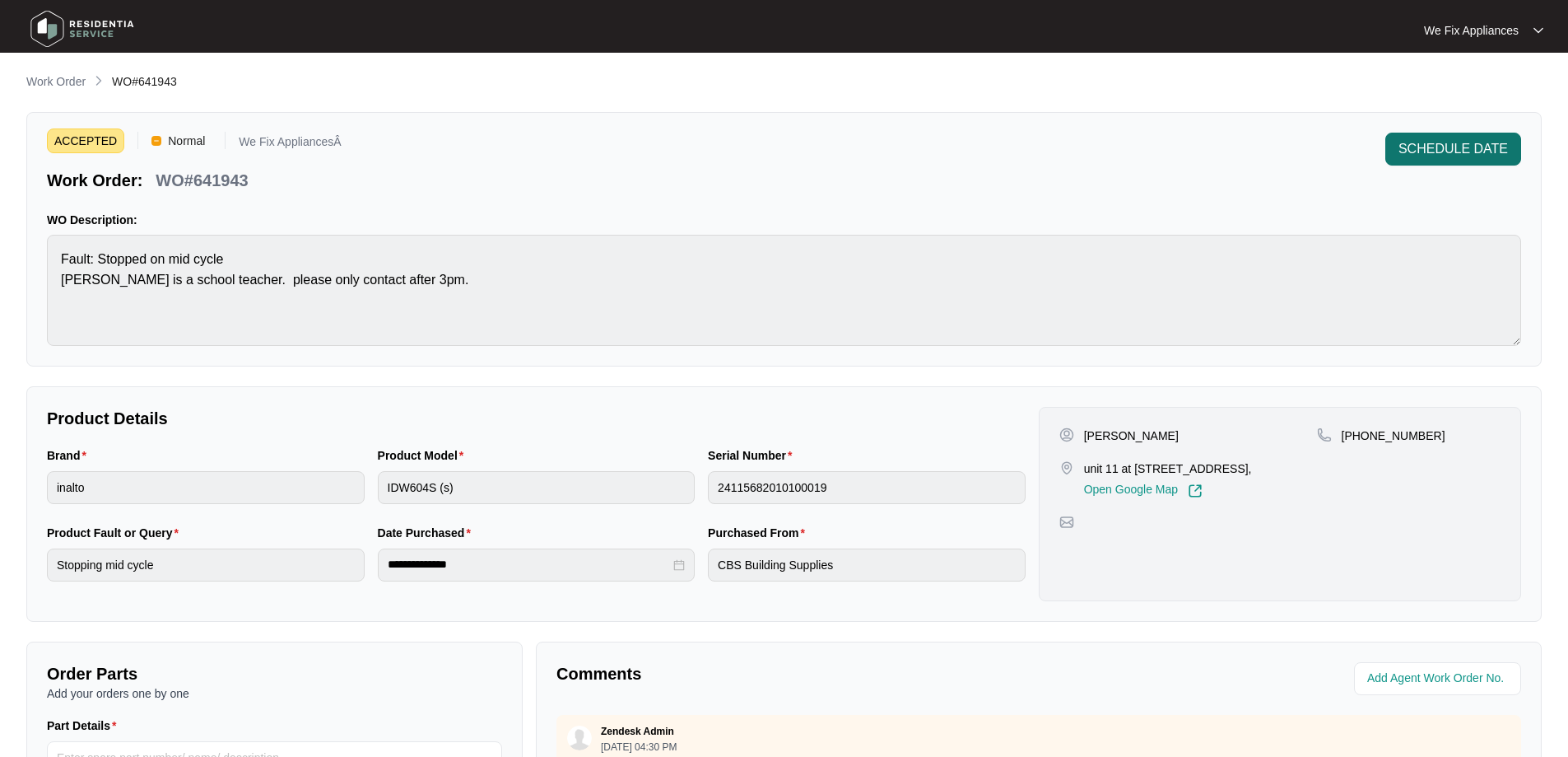
click at [1462, 147] on span "SCHEDULE DATE" at bounding box center [1453, 149] width 109 height 20
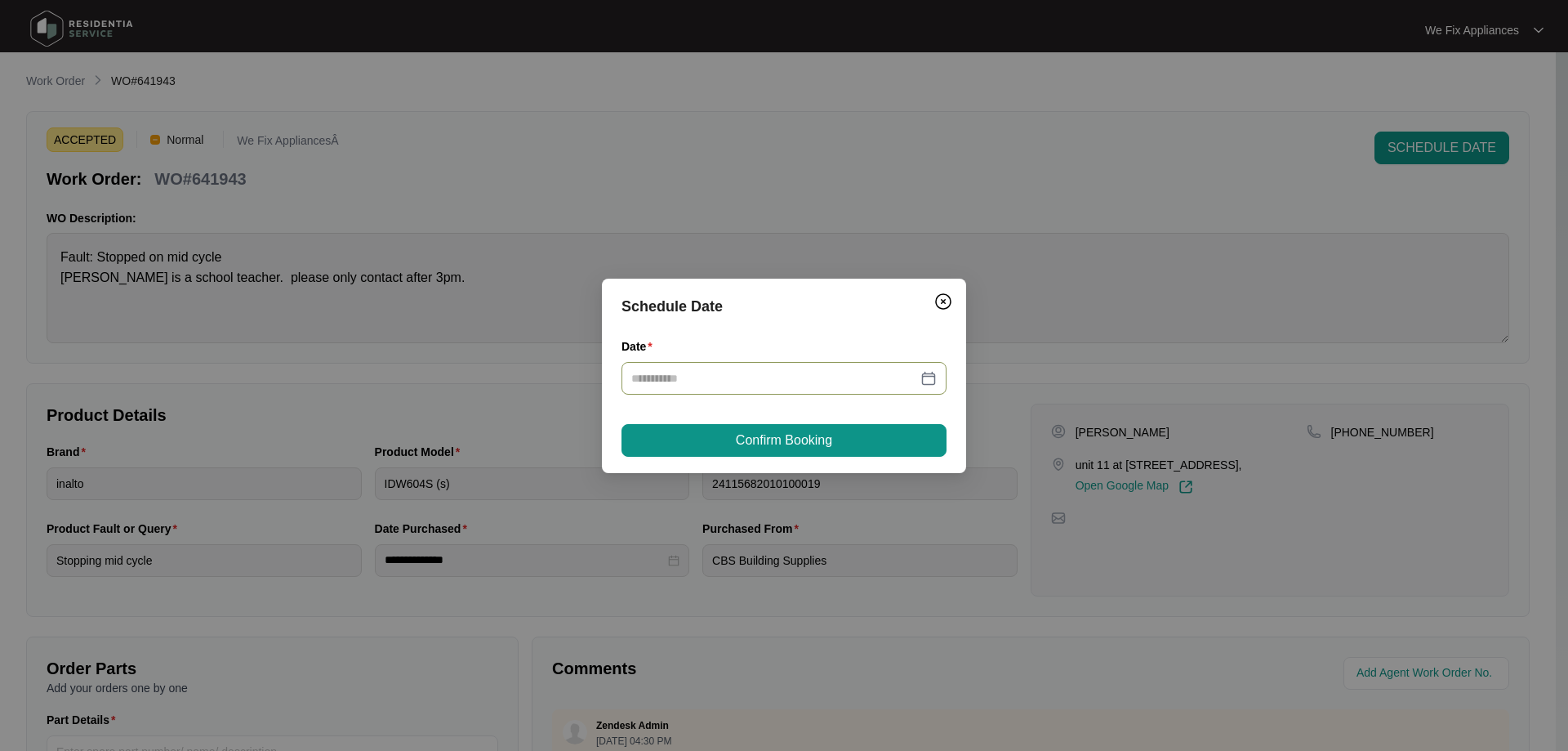
click at [764, 365] on div at bounding box center [784, 378] width 325 height 33
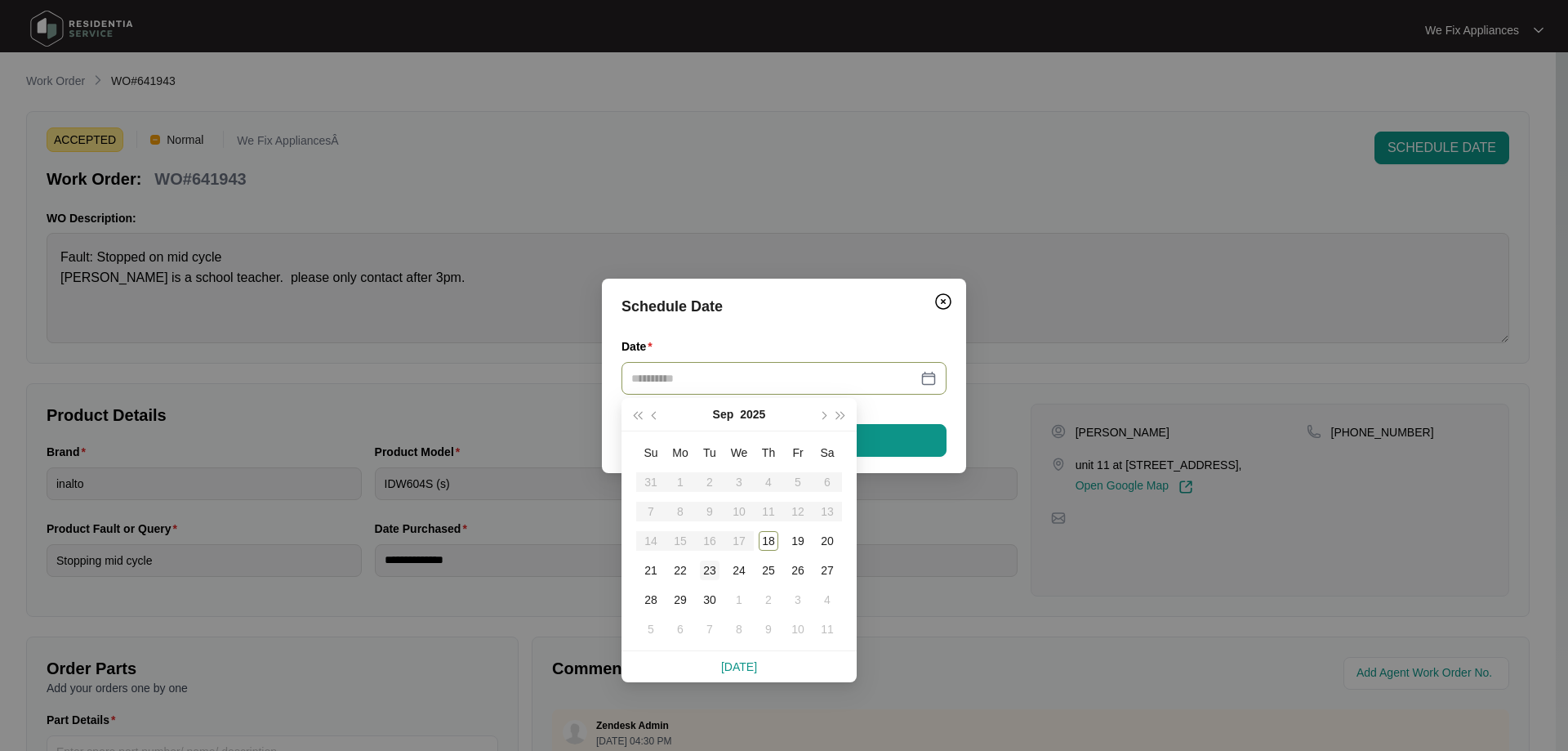
click at [711, 576] on div "23" at bounding box center [710, 570] width 20 height 20
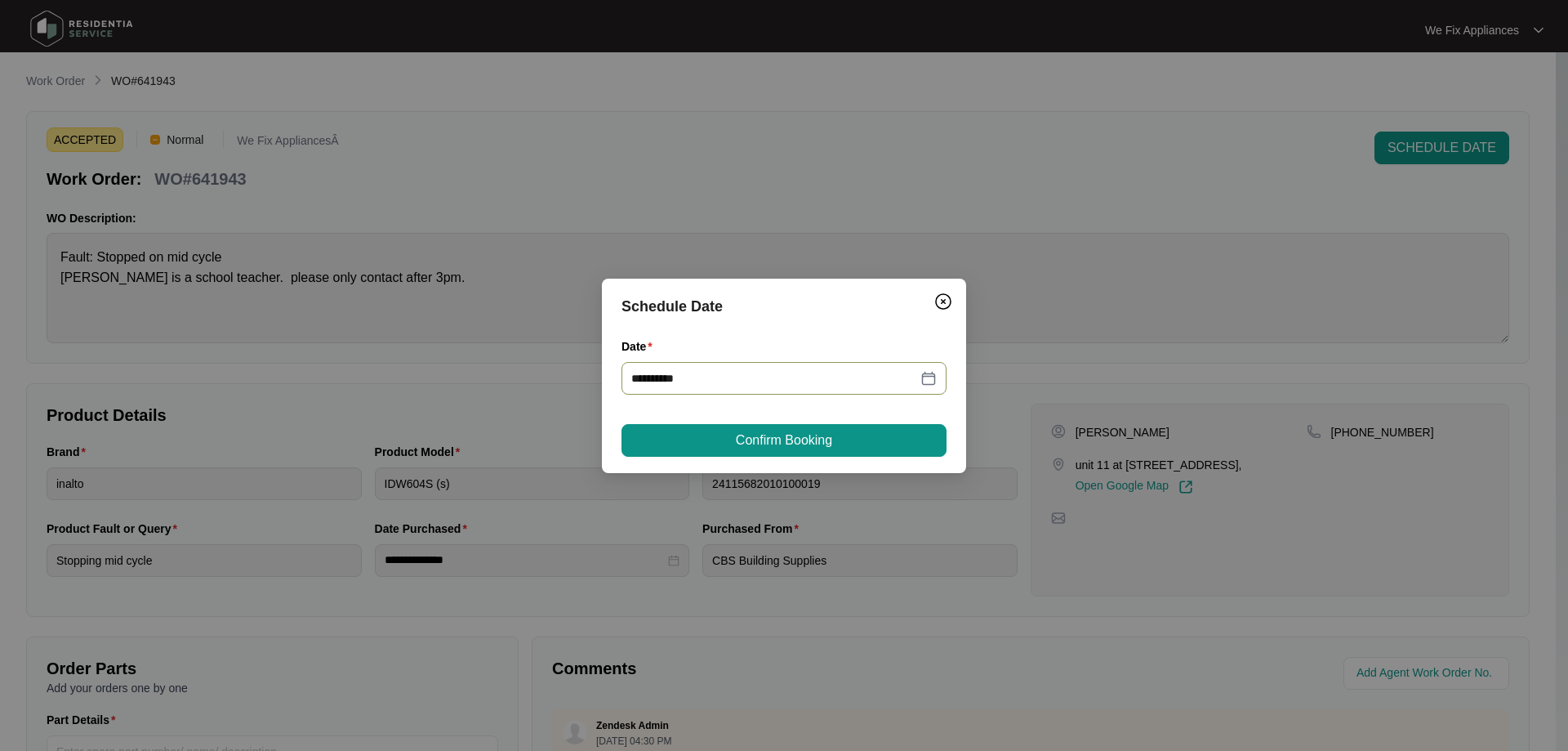
type input "**********"
click at [761, 436] on span "Confirm Booking" at bounding box center [784, 440] width 96 height 20
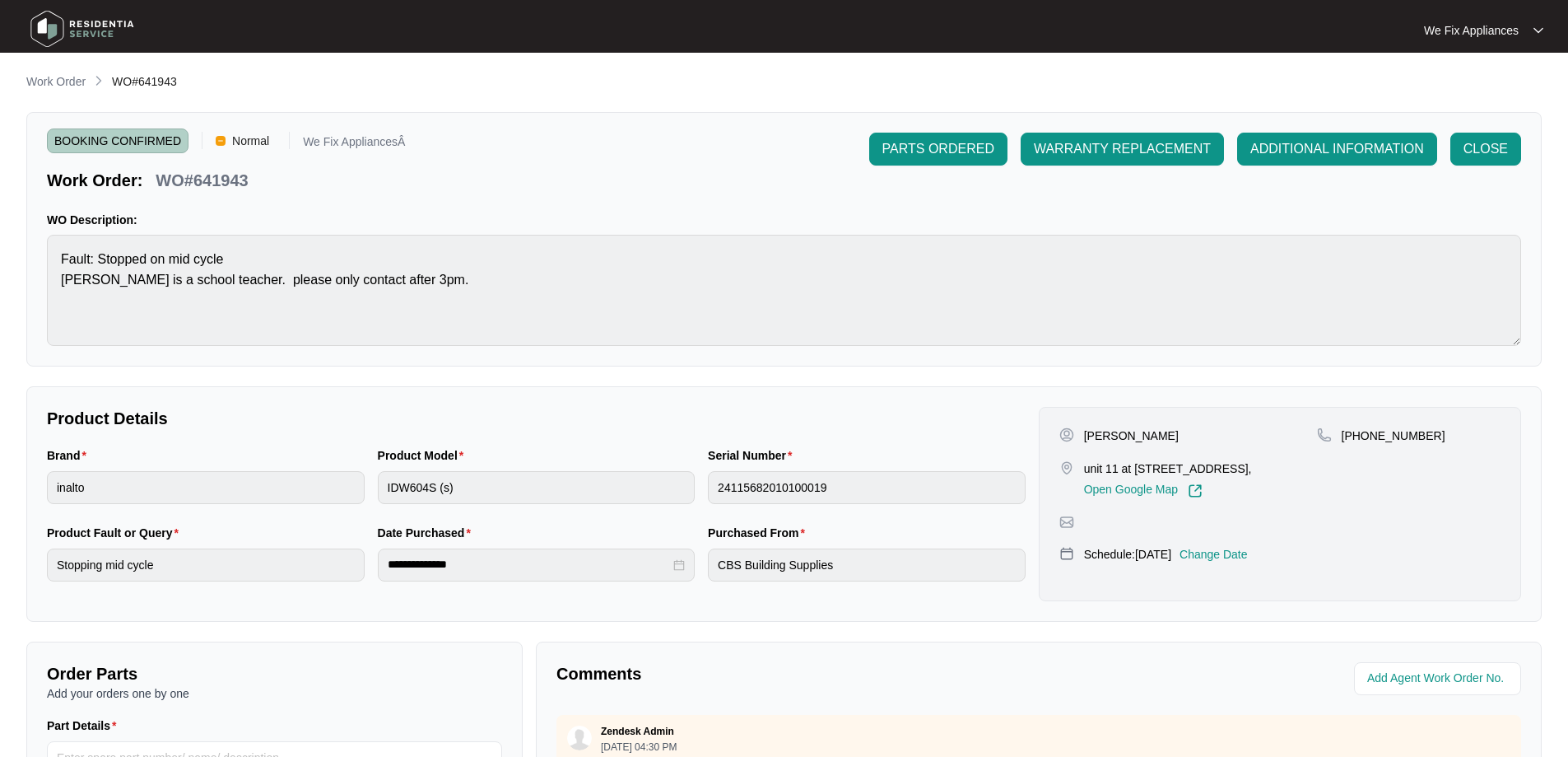
click at [97, 27] on img at bounding box center [82, 28] width 115 height 49
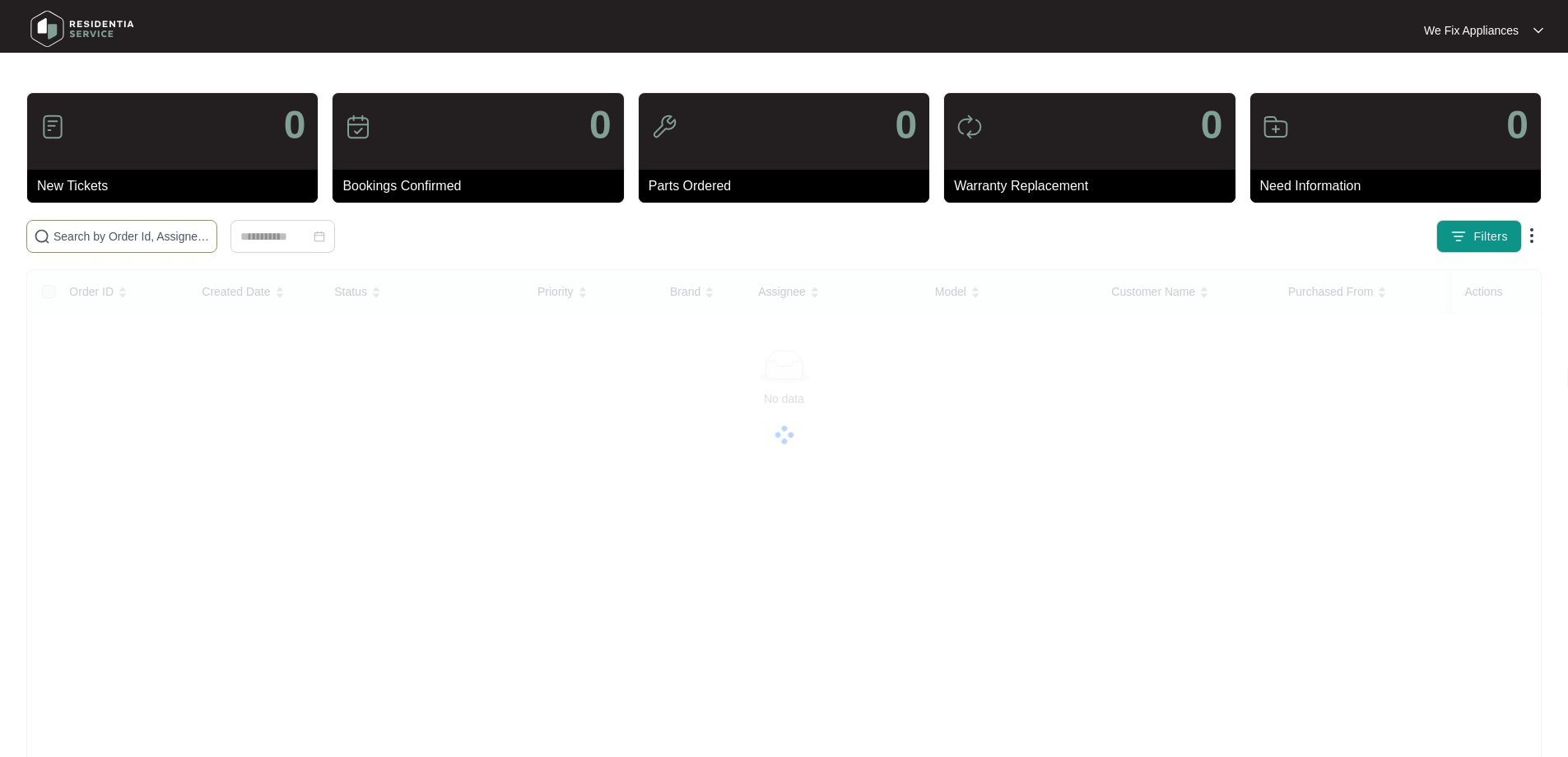
paste input "639437"
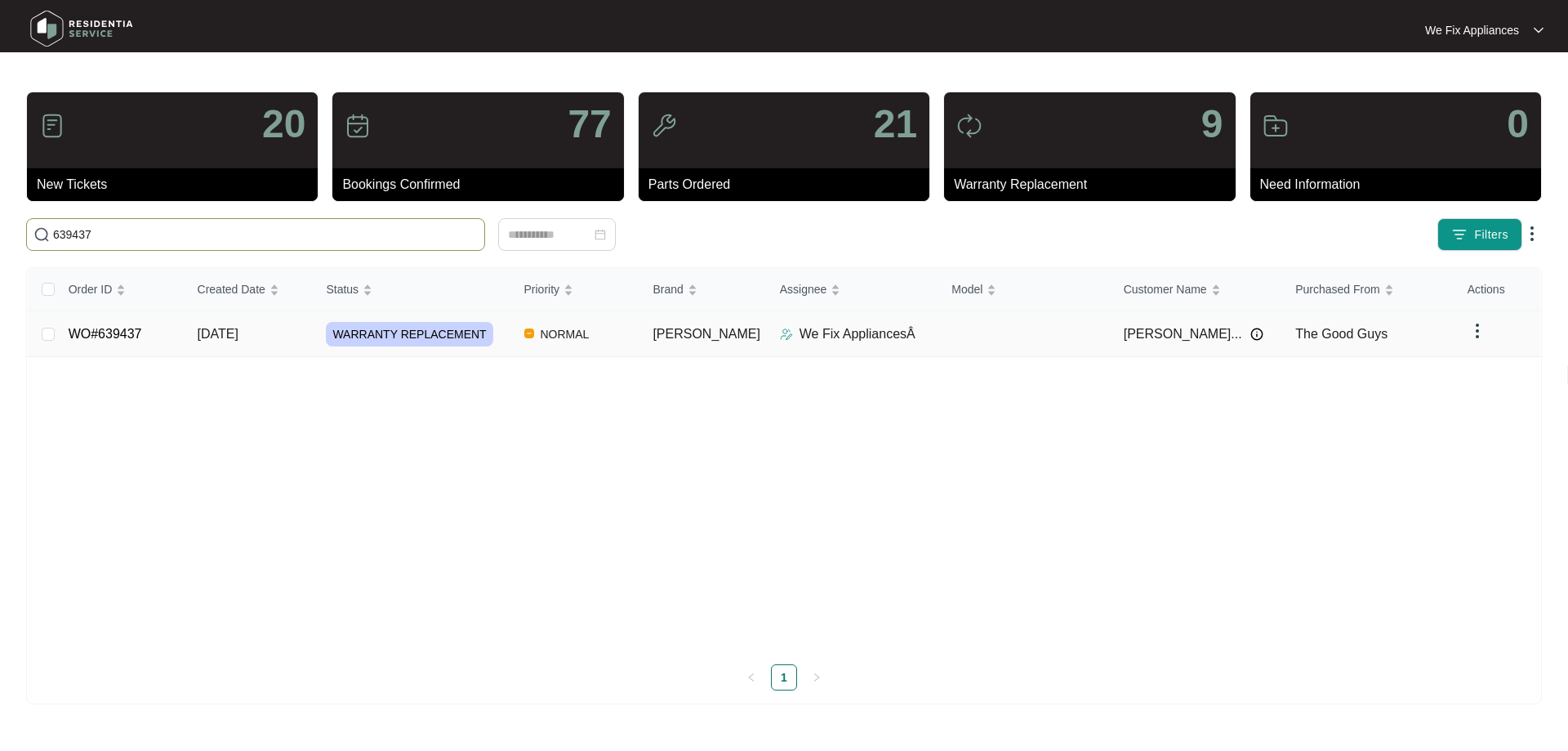
type input "639437"
click at [117, 326] on link "WO#639437" at bounding box center [105, 333] width 74 height 14
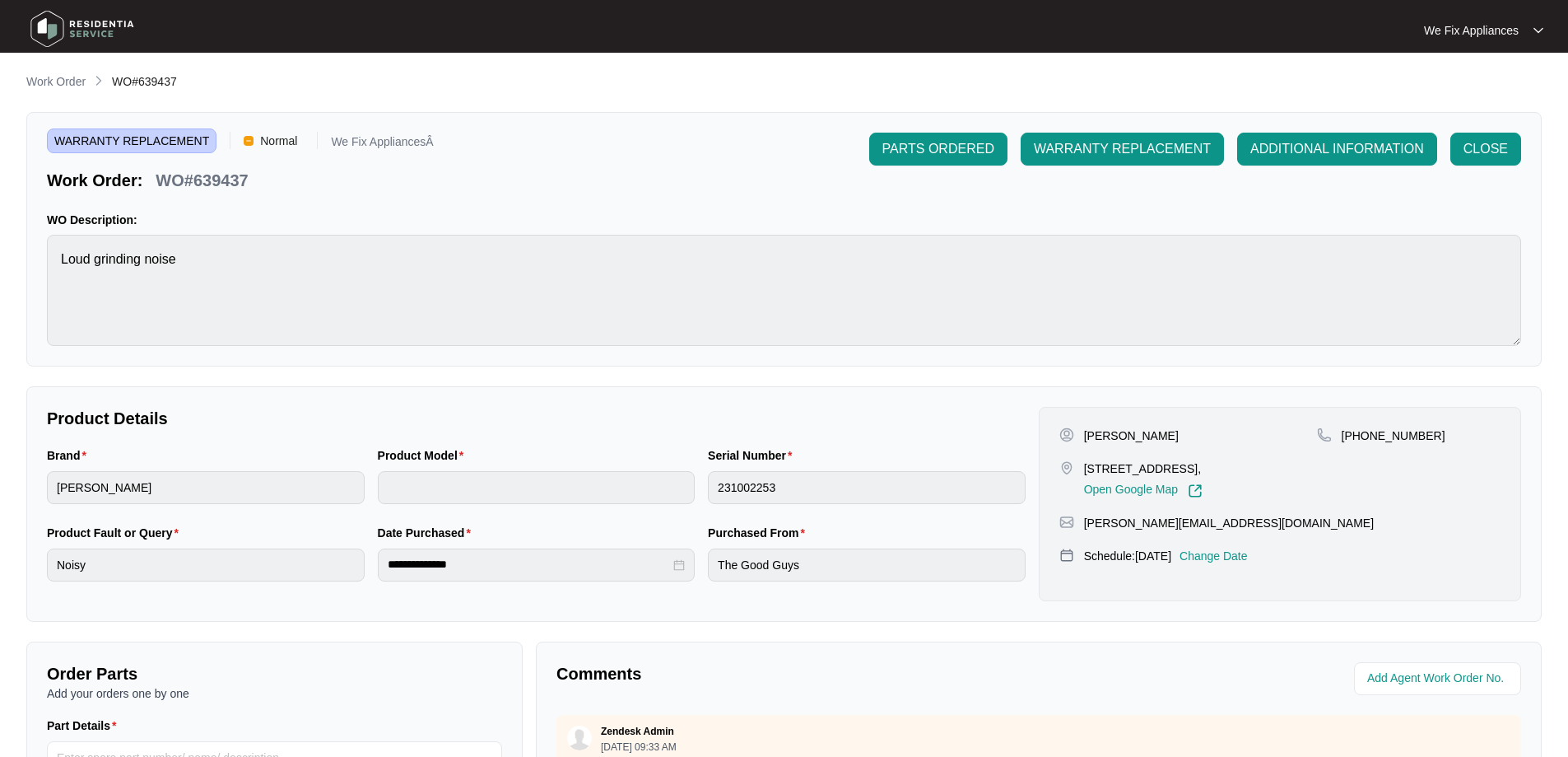
click at [1248, 549] on p "Change Date" at bounding box center [1213, 555] width 69 height 16
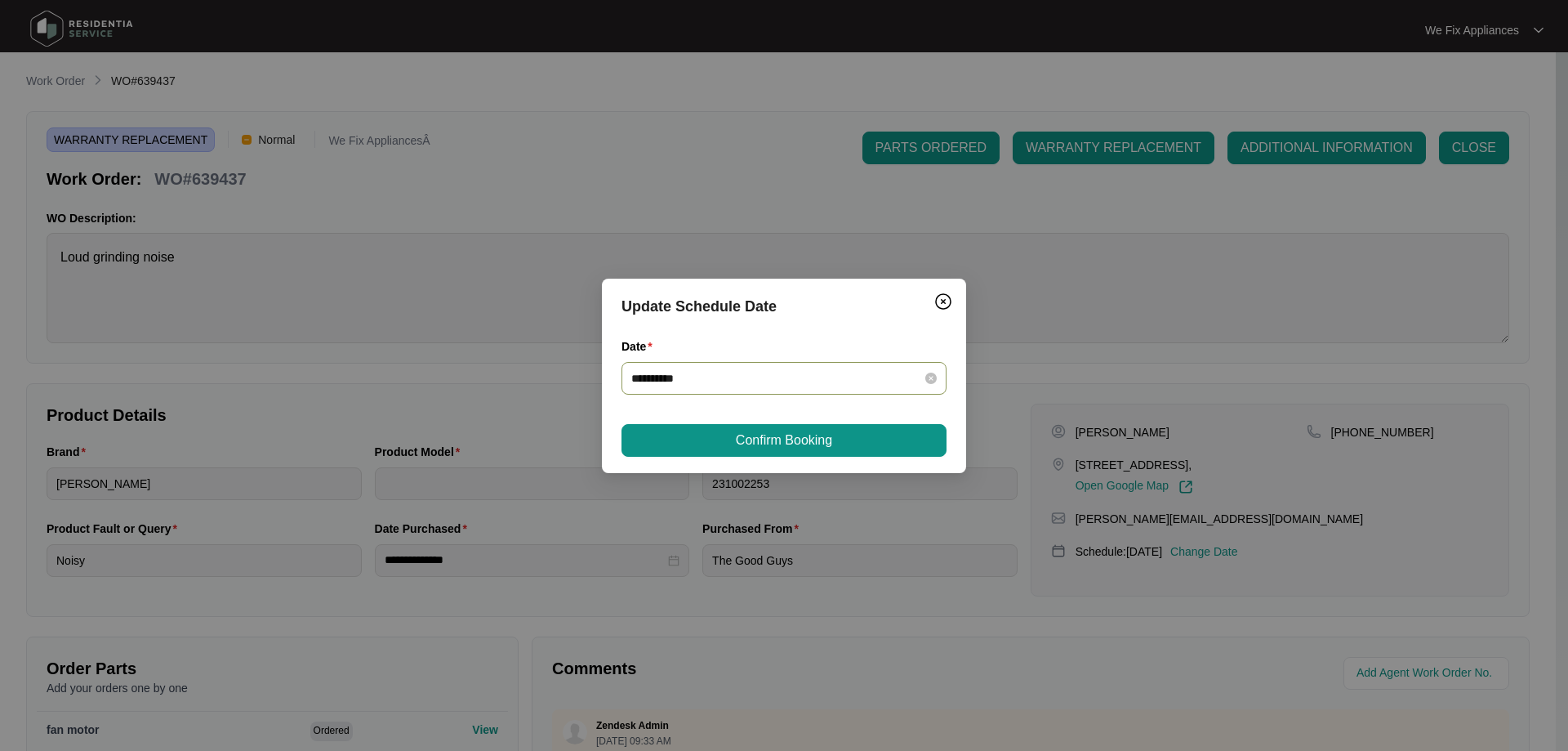
click at [767, 386] on input "**********" at bounding box center [774, 378] width 285 height 18
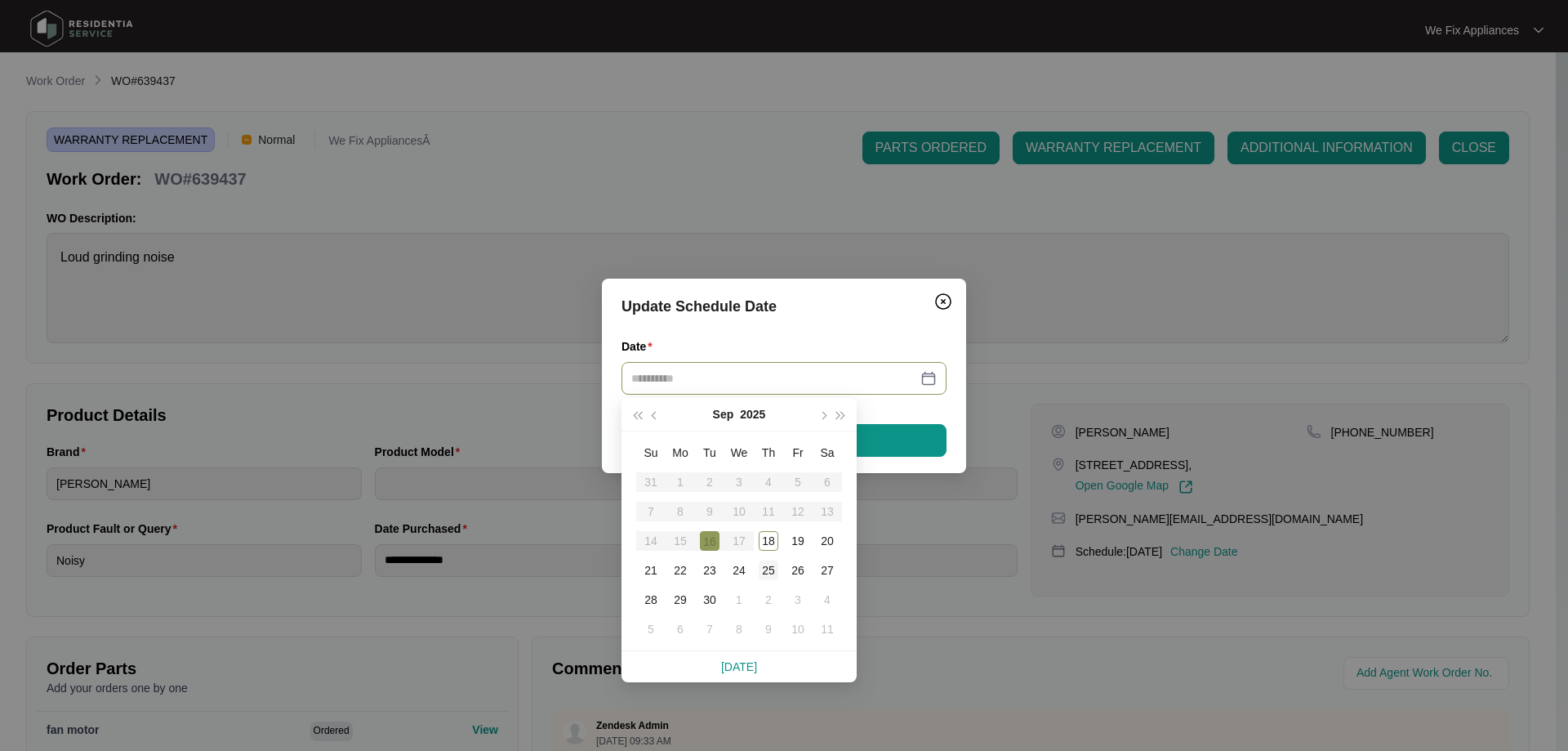
click at [772, 566] on div "25" at bounding box center [769, 570] width 20 height 20
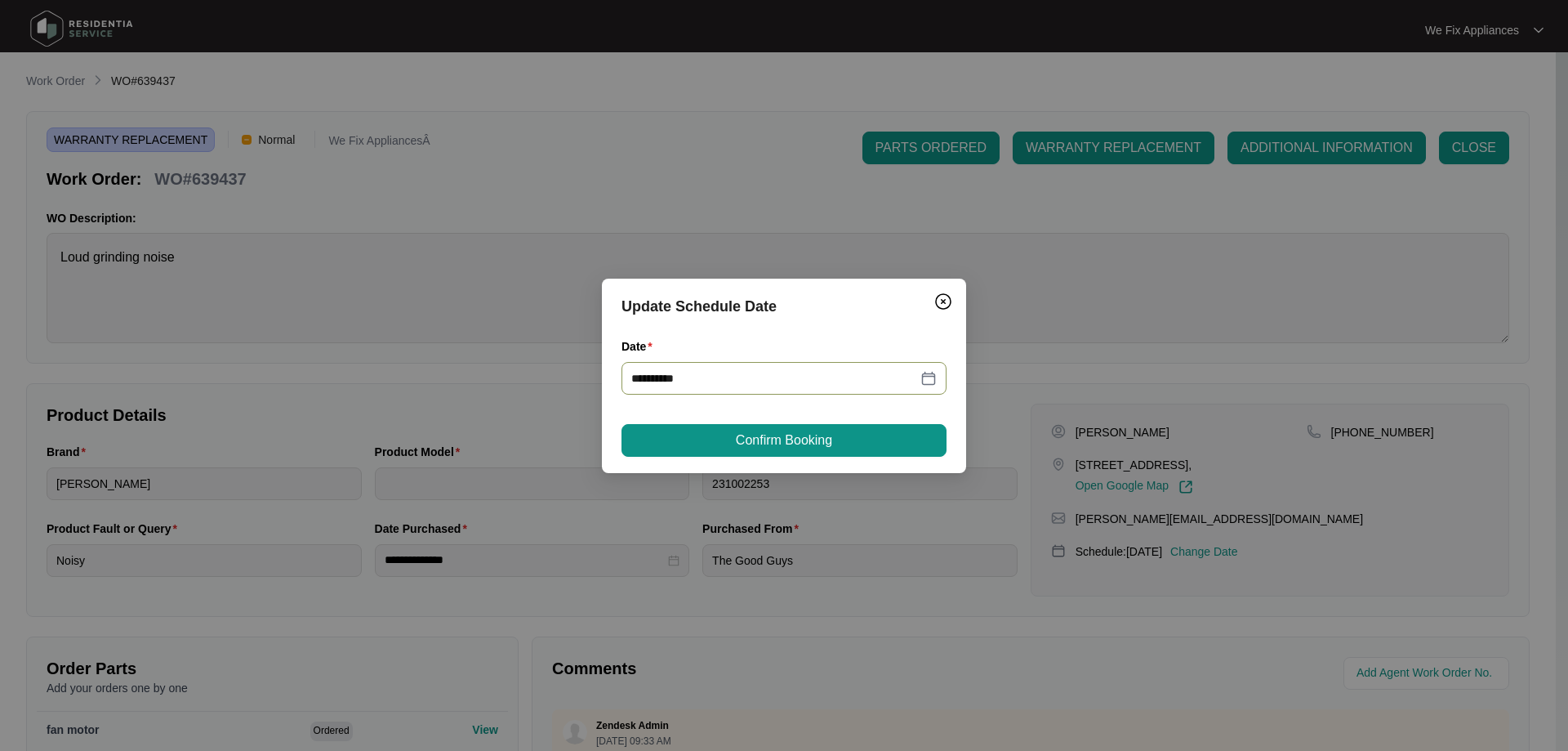
type input "**********"
click at [819, 439] on span "Confirm Booking" at bounding box center [784, 440] width 96 height 20
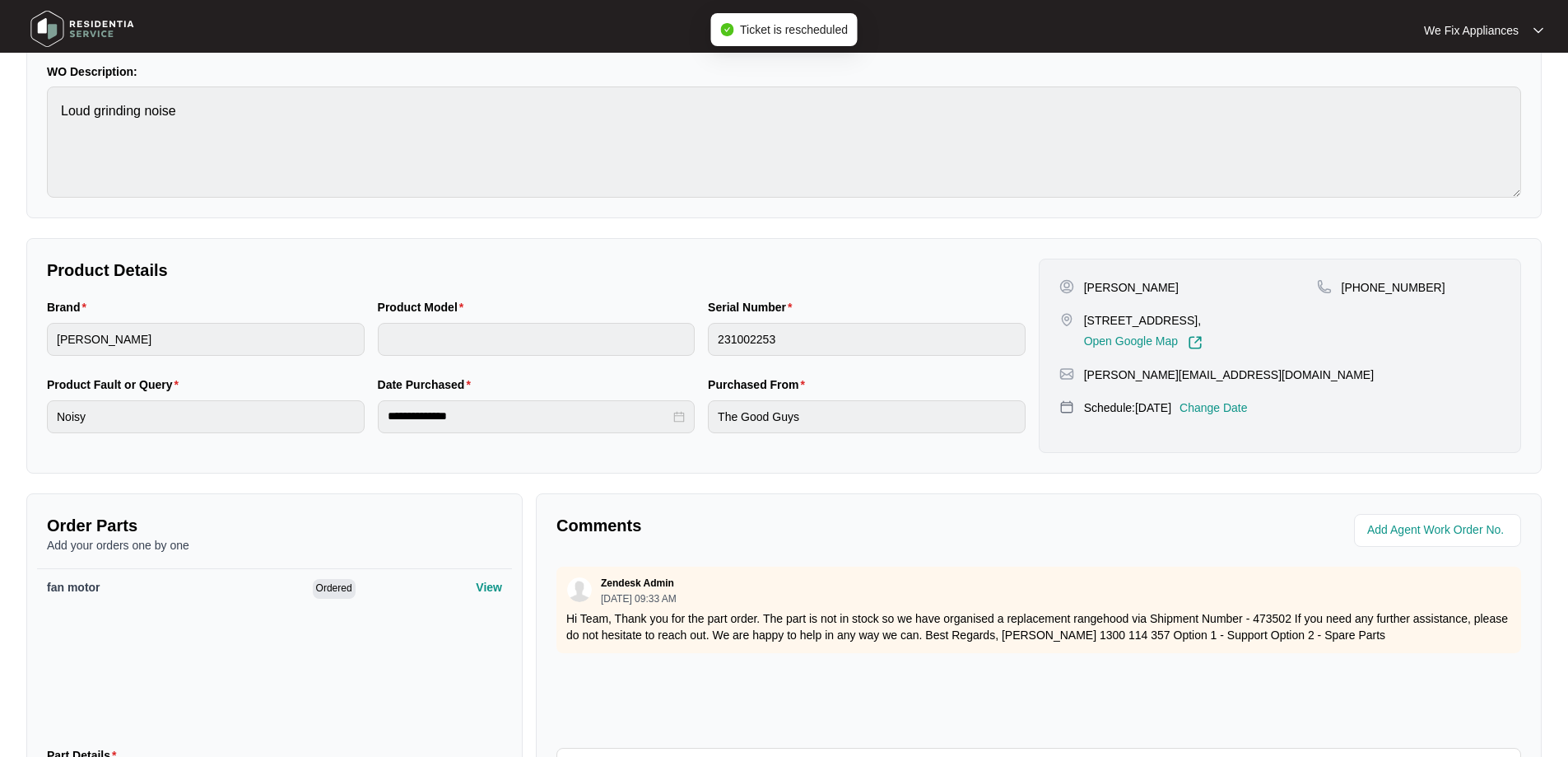
scroll to position [329, 0]
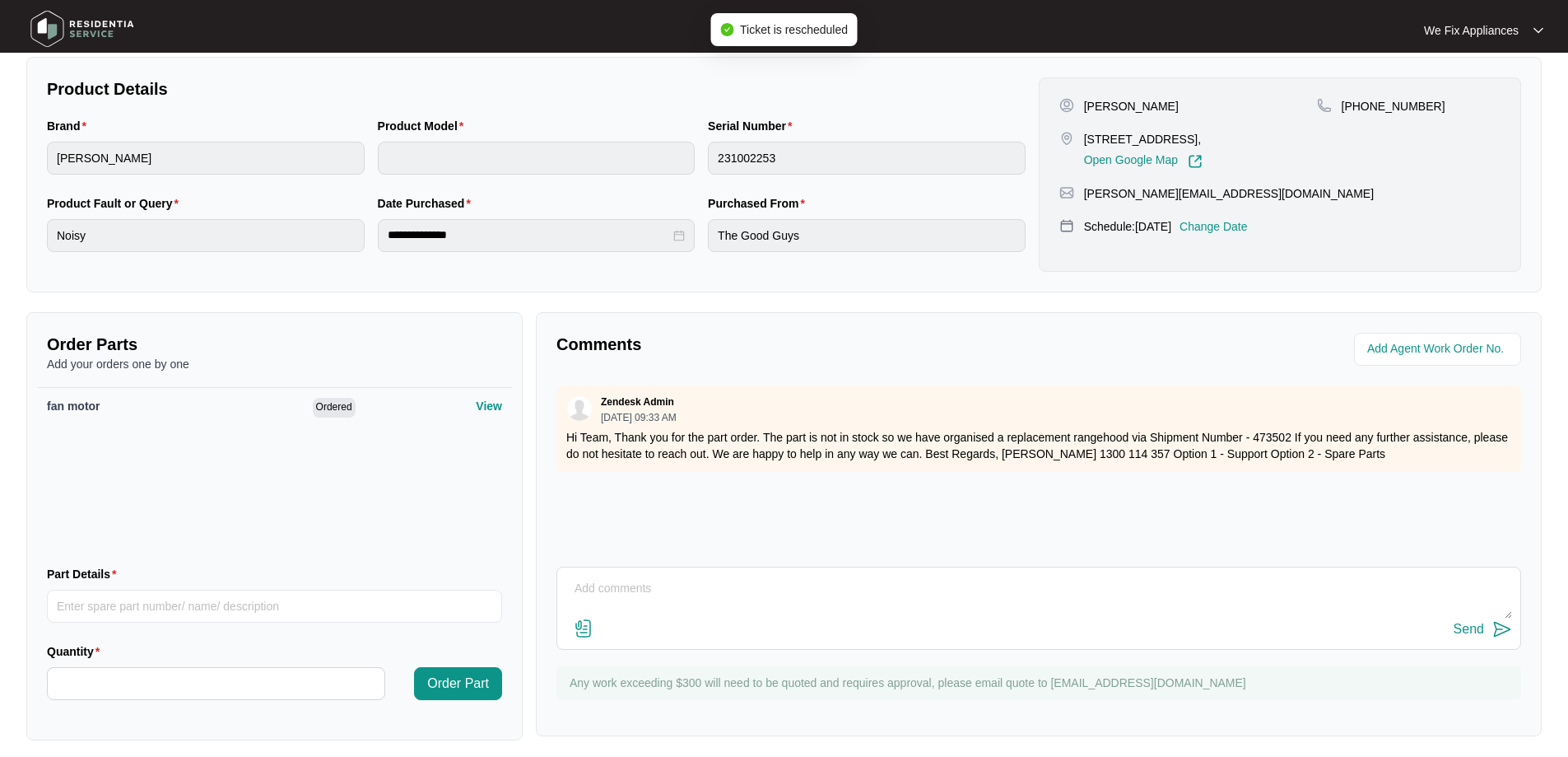
drag, startPoint x: 593, startPoint y: 484, endPoint x: 639, endPoint y: 596, distance: 121.1
click at [592, 508] on div "Zendesk Admin [DATE] 09:33 AM Hi Team, Thank you for the part order. The part i…" at bounding box center [1038, 467] width 965 height 165
click at [639, 596] on textarea at bounding box center [1038, 597] width 947 height 43
type textarea "Hi team, just fyi - customer requested [DATE] day off thank you."
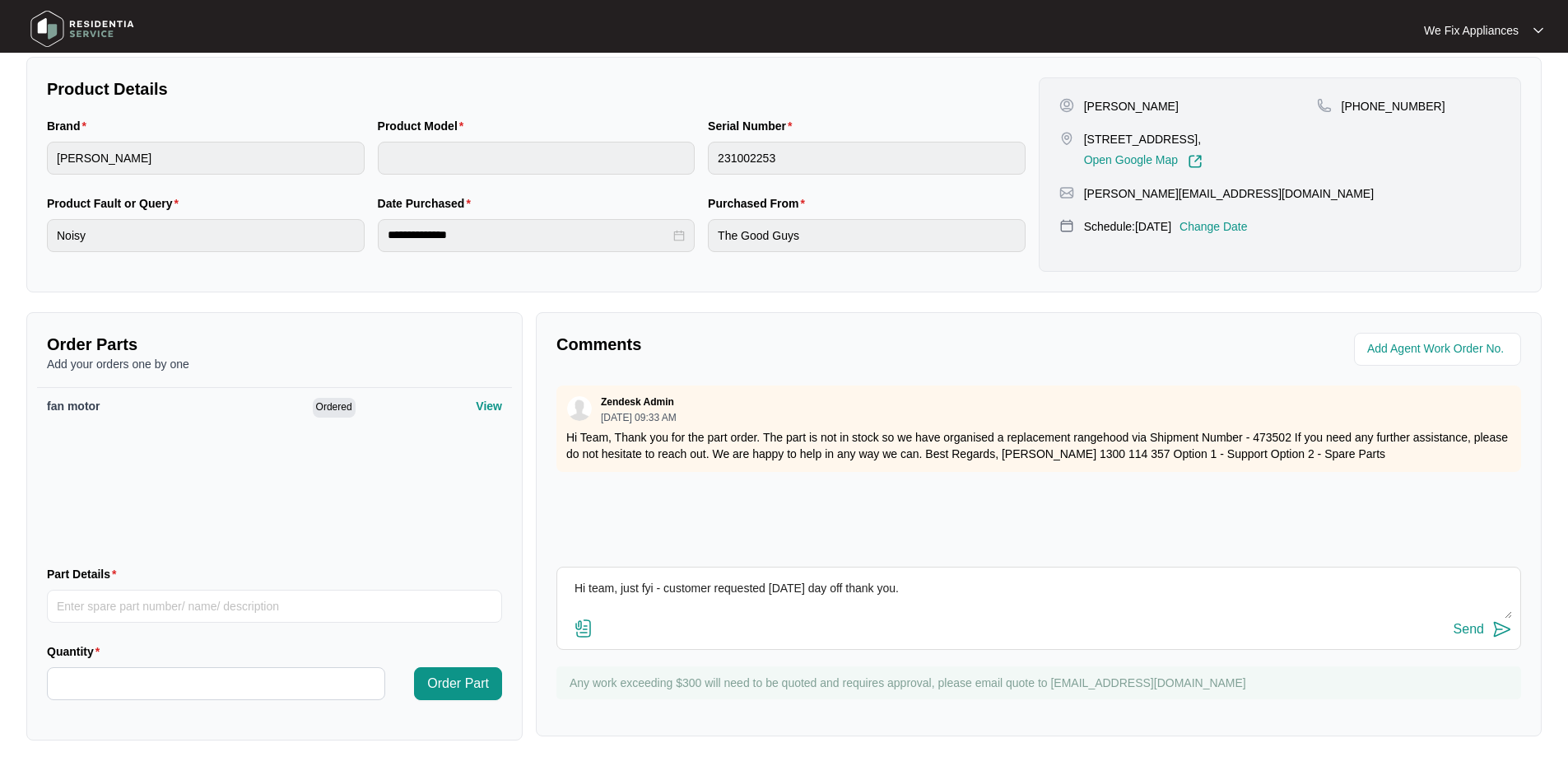
click at [1475, 636] on div "Send" at bounding box center [1468, 629] width 30 height 15
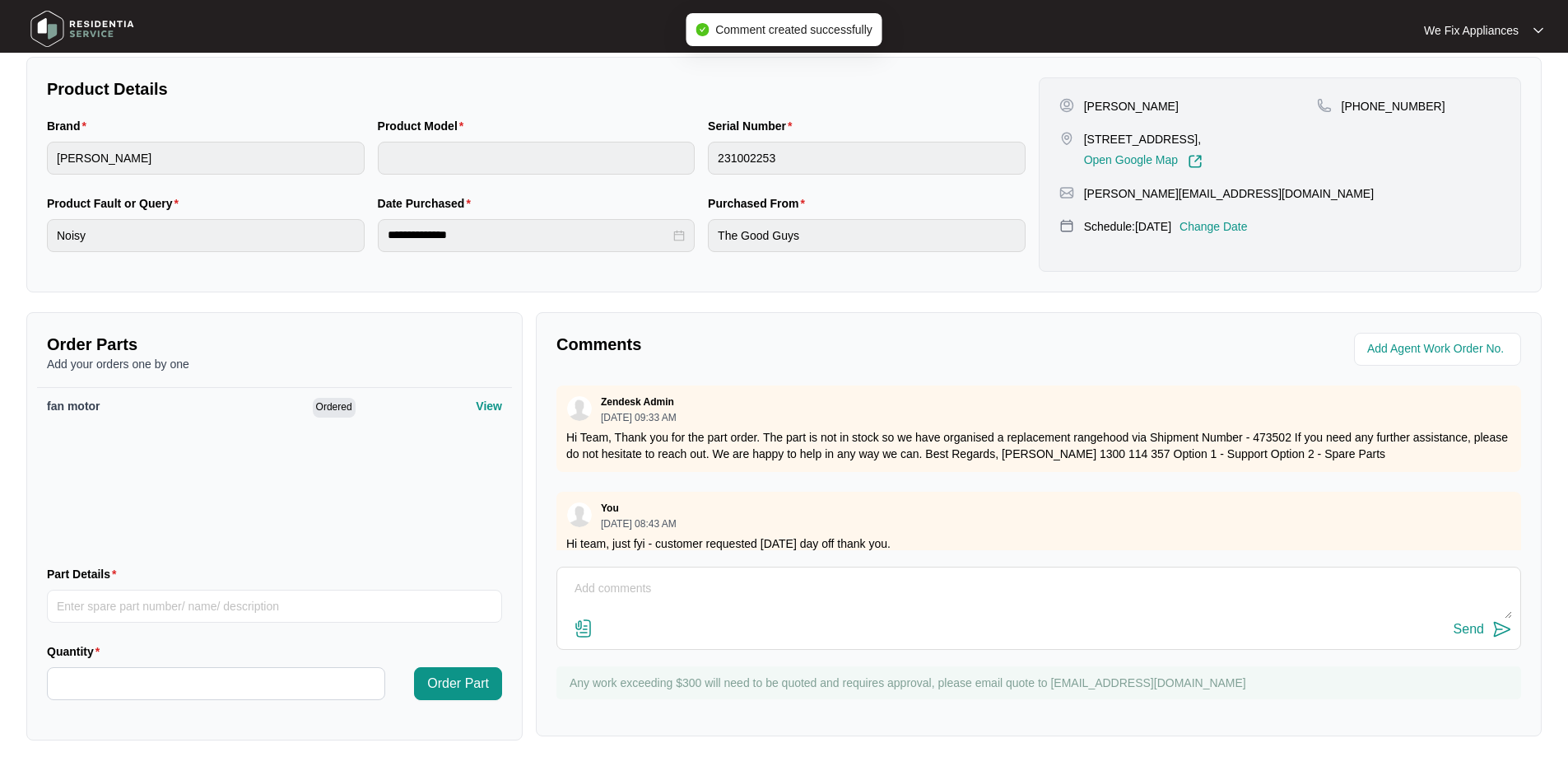
click at [115, 19] on img at bounding box center [82, 28] width 115 height 49
